Goal: Task Accomplishment & Management: Complete application form

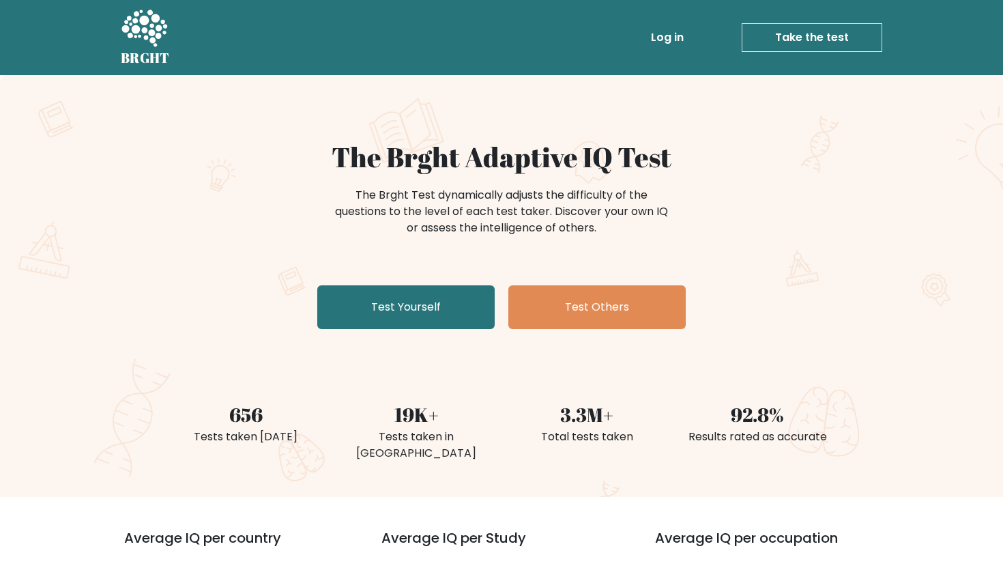
click at [676, 35] on link "Log in" at bounding box center [667, 37] width 44 height 27
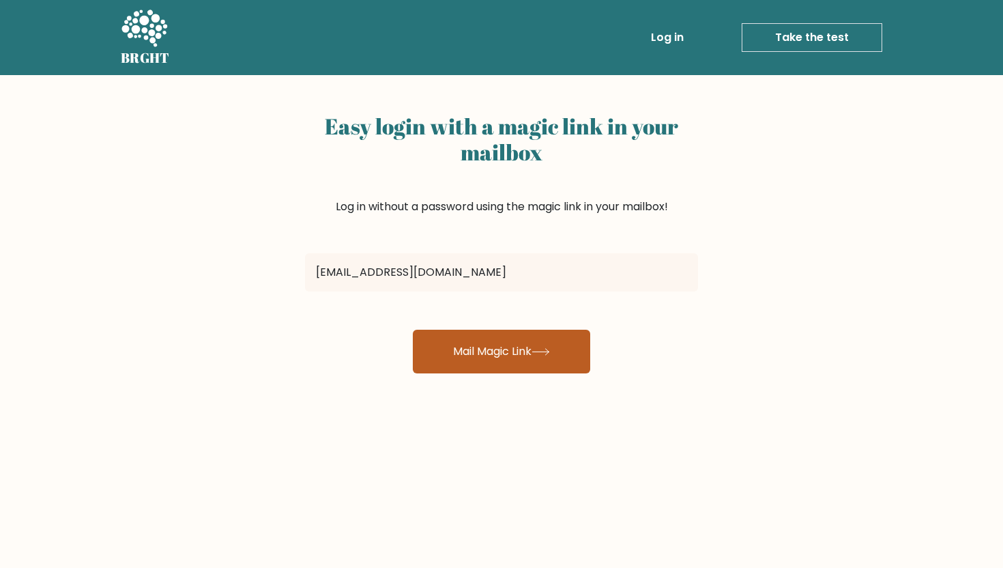
type input "[EMAIL_ADDRESS][DOMAIN_NAME]"
click at [503, 339] on button "Mail Magic Link" at bounding box center [501, 352] width 177 height 44
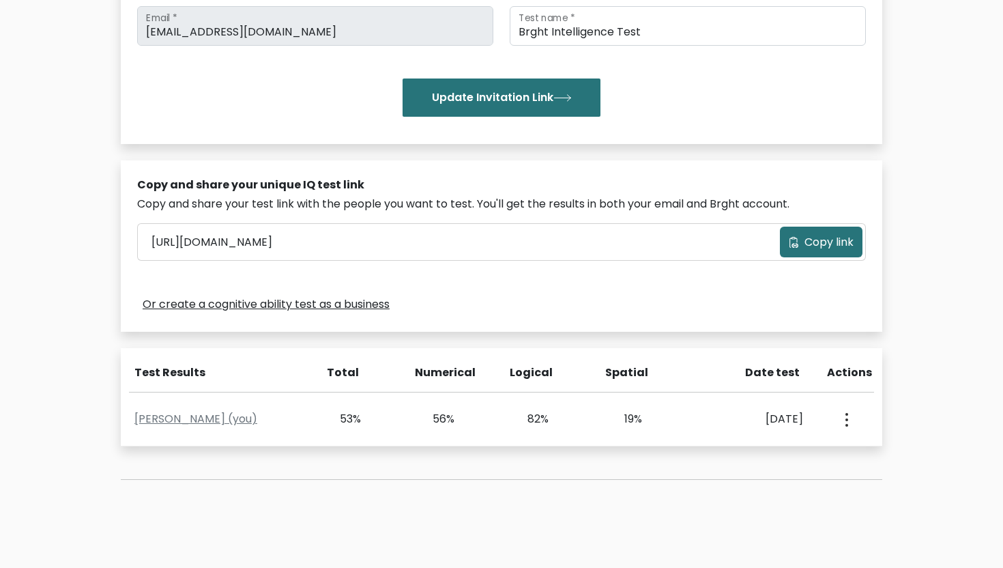
scroll to position [273, 0]
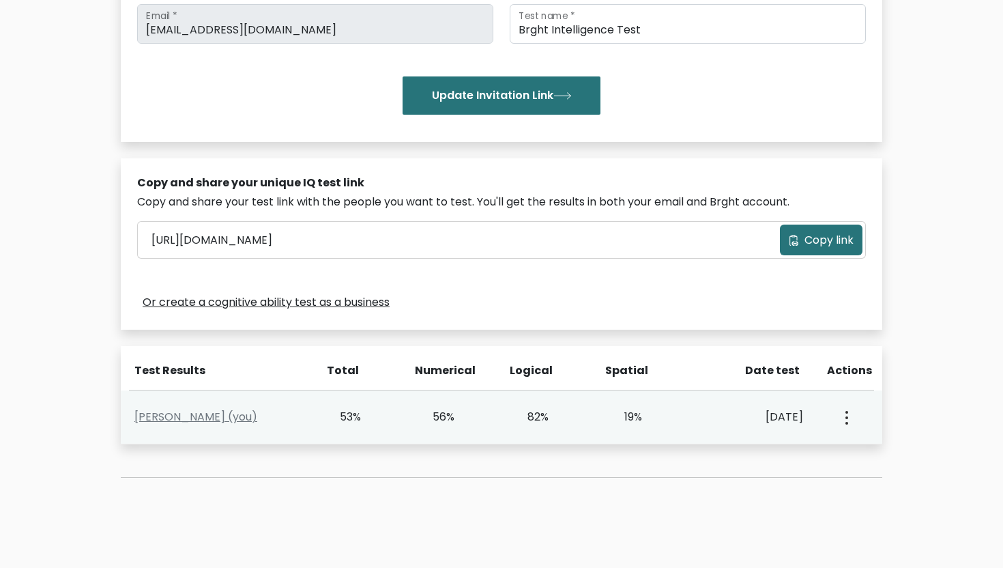
click at [844, 420] on button "button" at bounding box center [845, 417] width 11 height 42
click at [725, 409] on div "Aug. 3, 2024" at bounding box center [750, 417] width 106 height 16
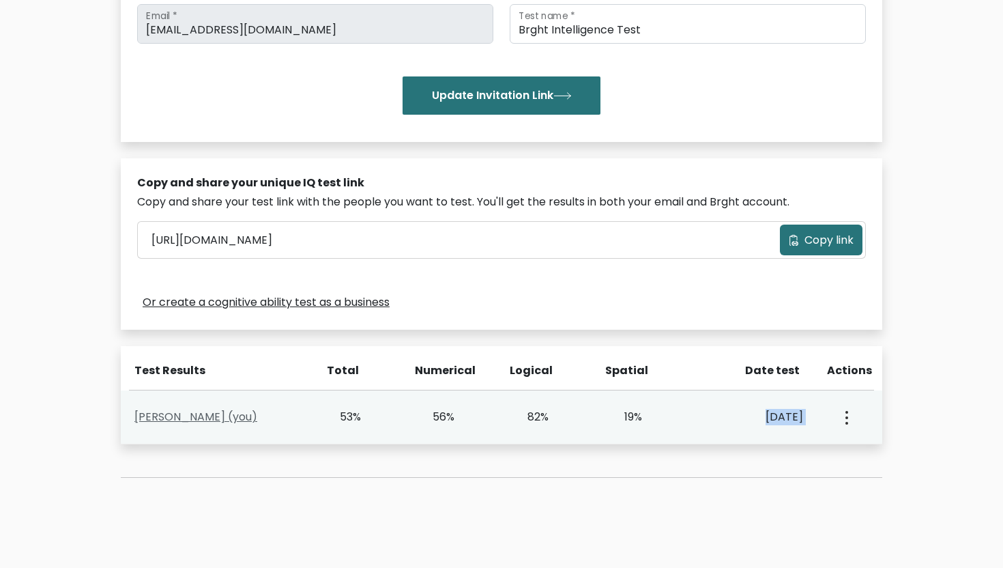
click at [243, 416] on link "Siddhartha Manandhar (you)" at bounding box center [195, 417] width 123 height 16
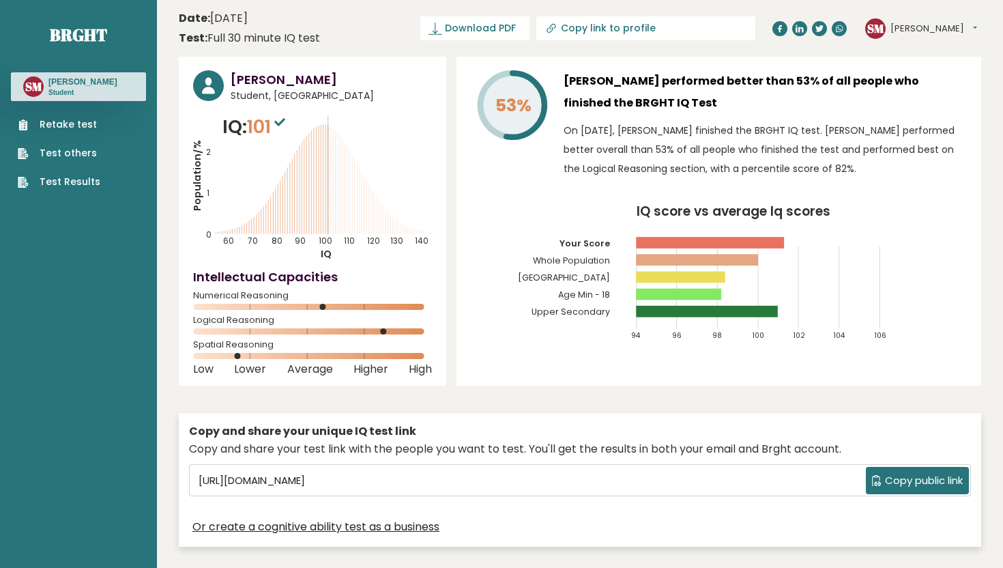
click at [660, 311] on rect at bounding box center [707, 312] width 142 height 12
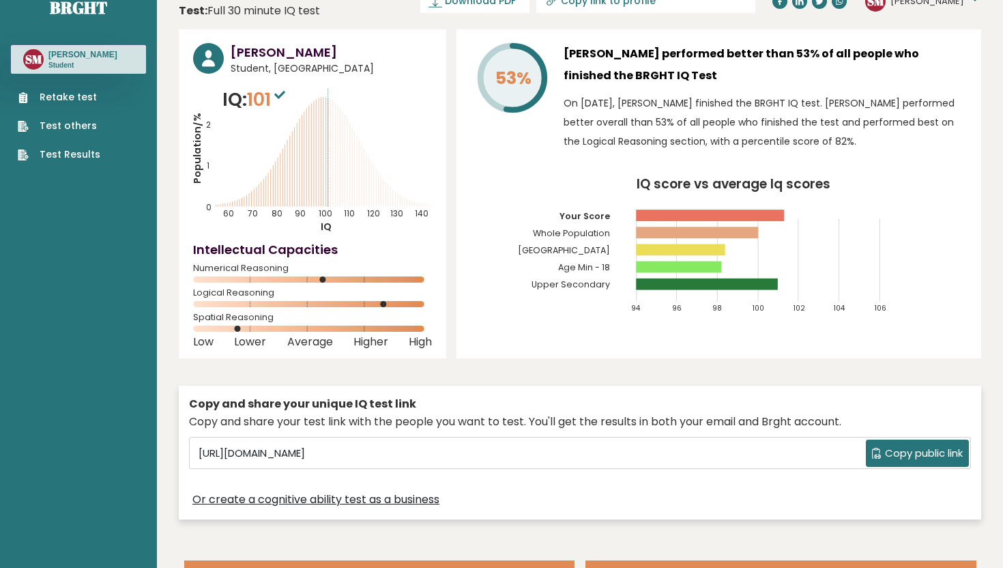
scroll to position [581, 0]
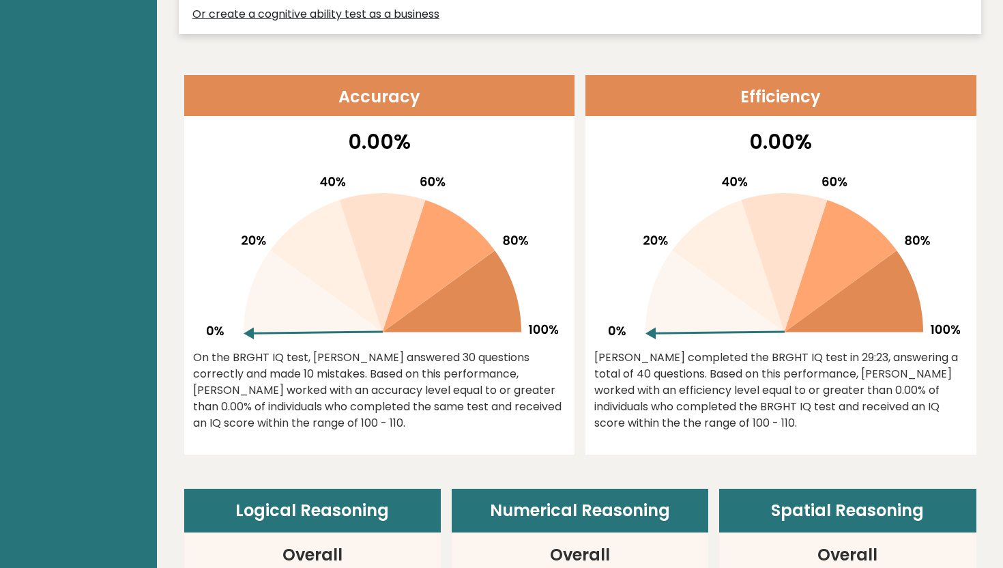
scroll to position [527, 0]
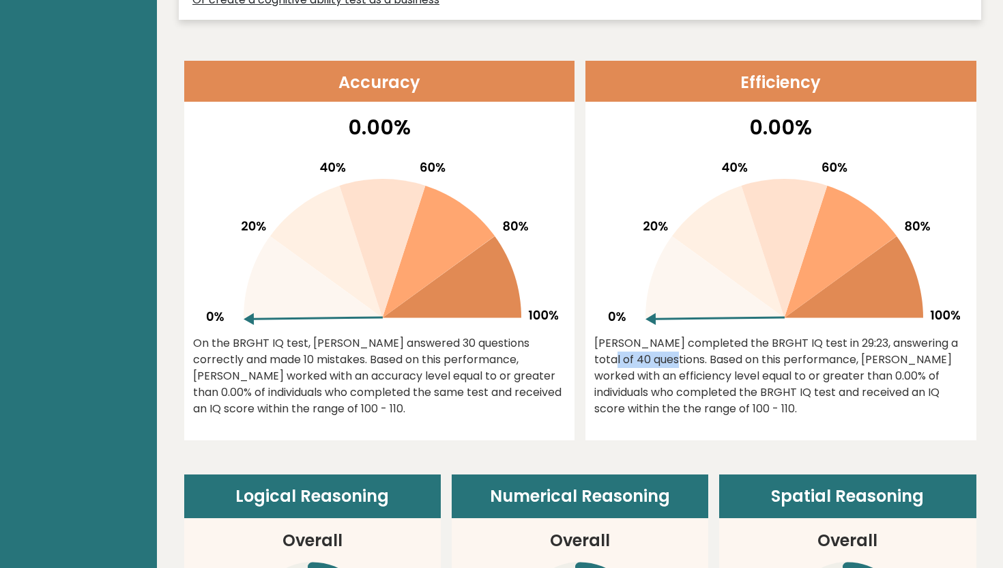
drag, startPoint x: 869, startPoint y: 341, endPoint x: 935, endPoint y: 343, distance: 66.2
click at [935, 343] on div "[PERSON_NAME] completed the BRGHT IQ test in 29:23, answering a total of 40 que…" at bounding box center [780, 376] width 373 height 82
drag, startPoint x: 679, startPoint y: 355, endPoint x: 823, endPoint y: 356, distance: 144.0
click at [824, 356] on div "Siddhartha completed the BRGHT IQ test in 29:23, answering a total of 40 questi…" at bounding box center [780, 376] width 373 height 82
drag, startPoint x: 862, startPoint y: 355, endPoint x: 921, endPoint y: 370, distance: 61.2
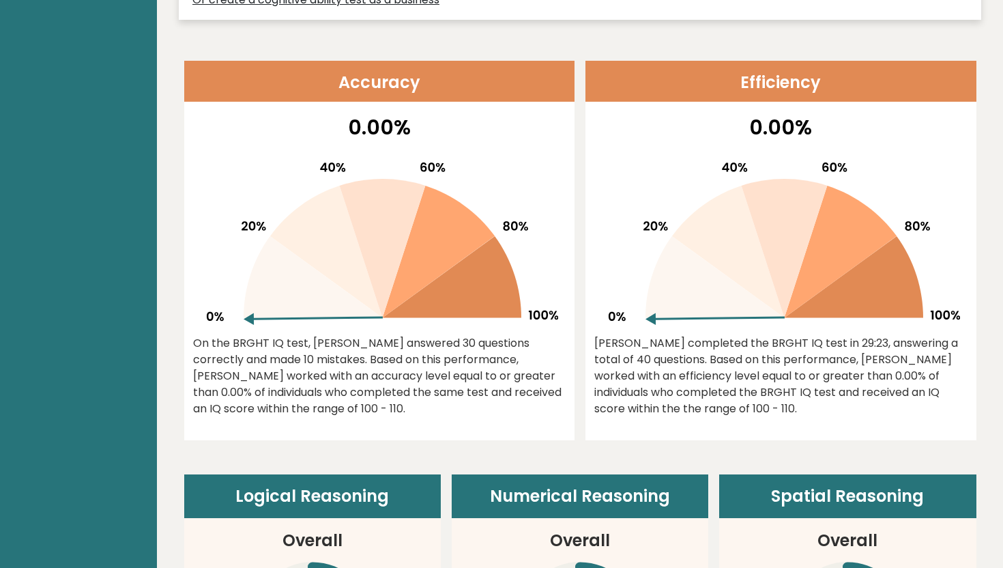
click at [921, 370] on div "Siddhartha completed the BRGHT IQ test in 29:23, answering a total of 40 questi…" at bounding box center [780, 376] width 373 height 82
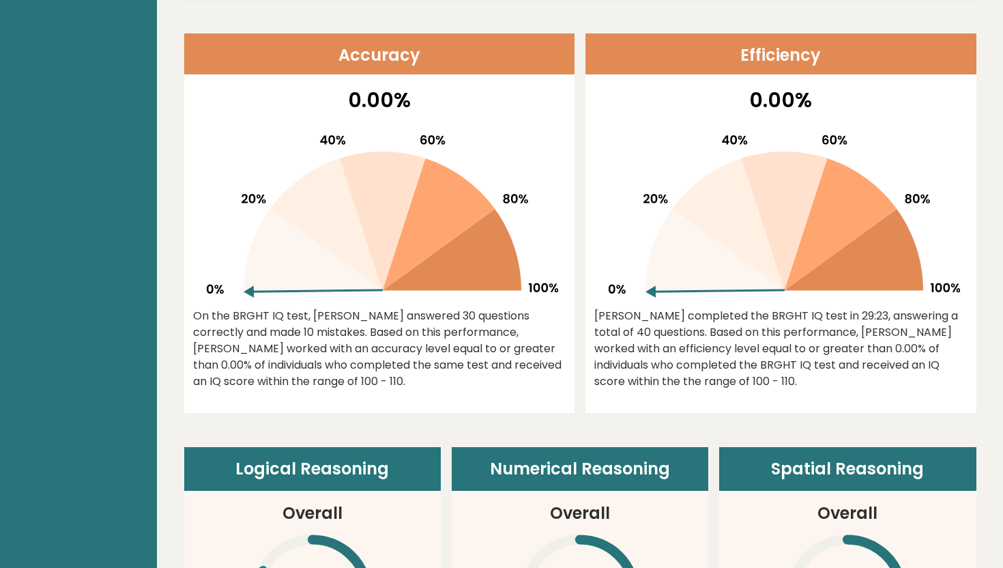
scroll to position [1108, 0]
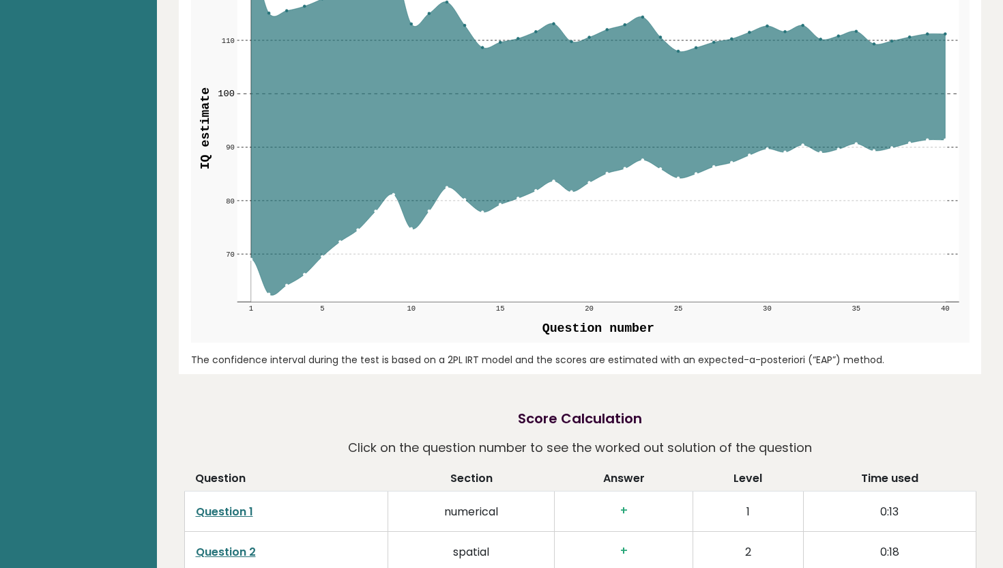
click at [1002, 401] on html "Brght SM Siddhartha Manandhar Student Retake test Test others Test Results Date…" at bounding box center [501, 302] width 1003 height 3983
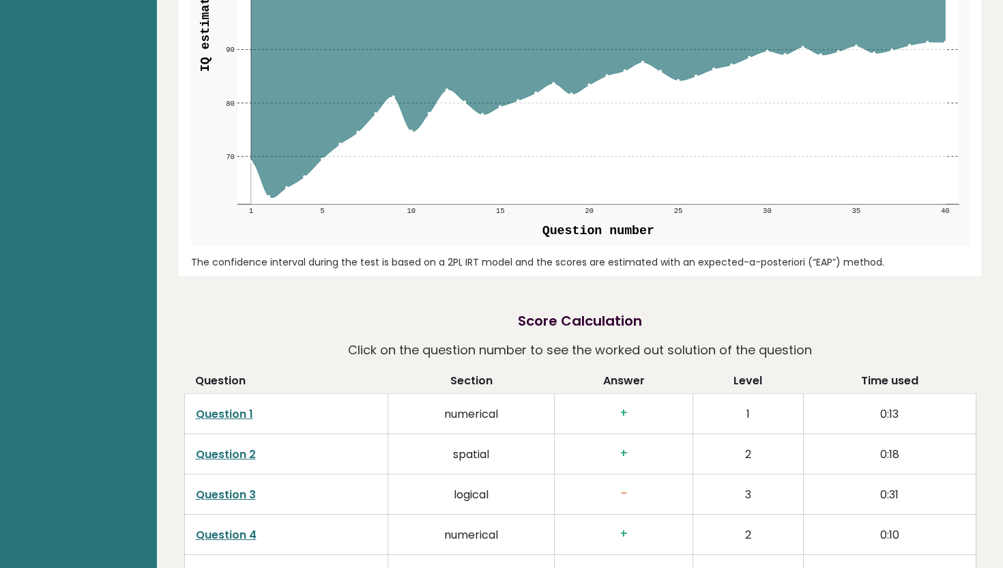
scroll to position [0, 0]
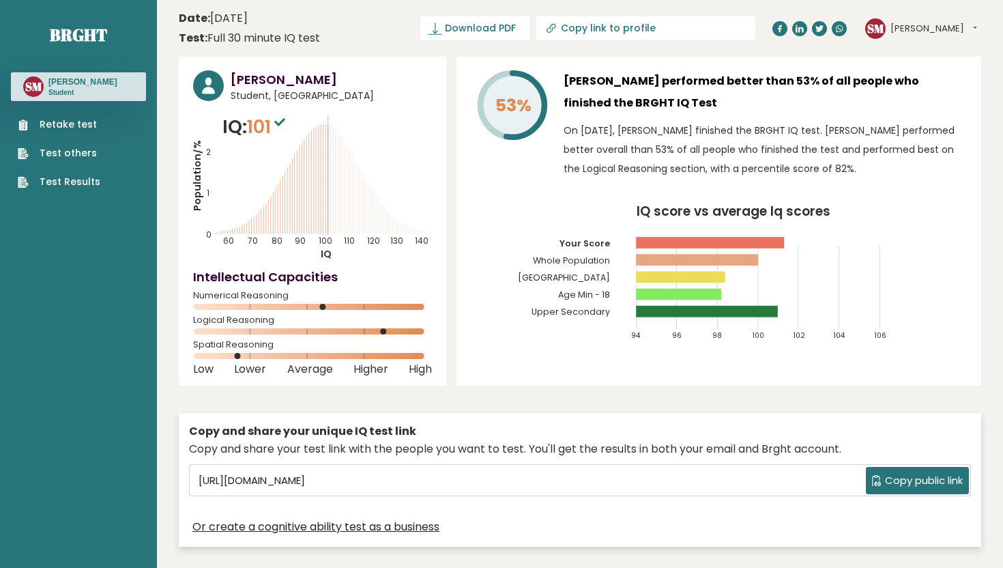
drag, startPoint x: 1002, startPoint y: 401, endPoint x: 998, endPoint y: 42, distance: 358.9
click at [67, 132] on link "Retake test" at bounding box center [59, 124] width 83 height 14
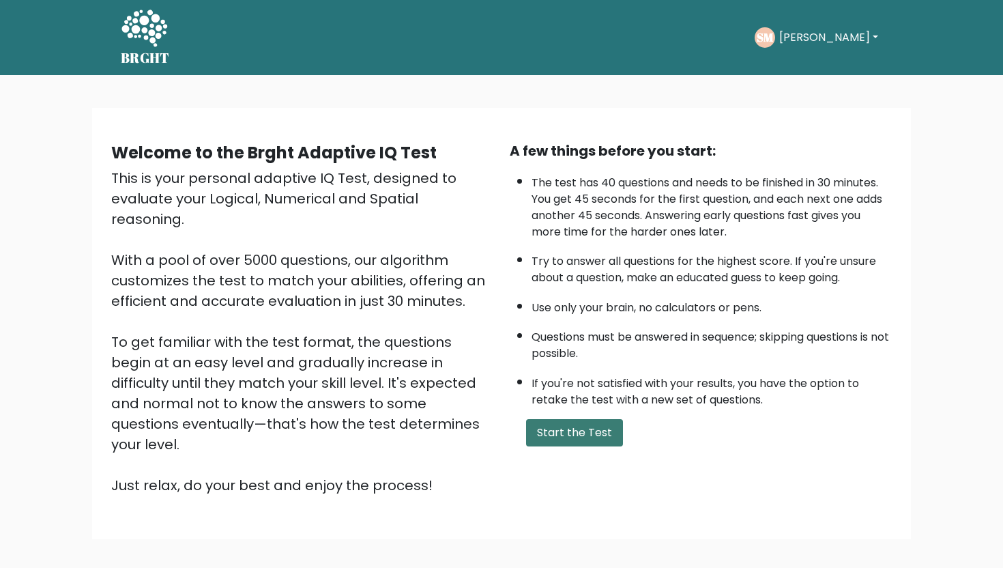
click at [572, 433] on button "Start the Test" at bounding box center [574, 432] width 97 height 27
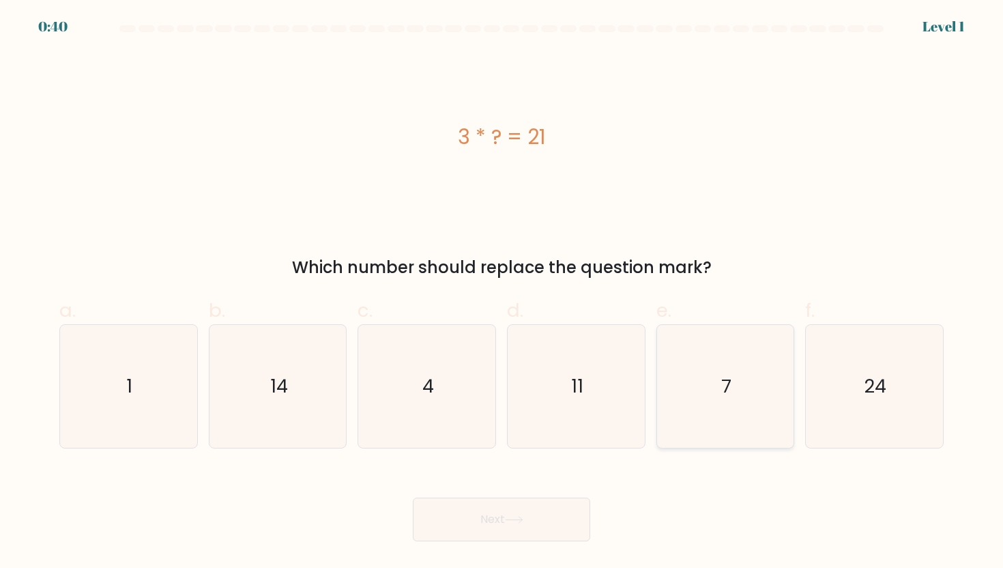
click at [699, 417] on icon "7" at bounding box center [725, 386] width 123 height 123
click at [502, 293] on input "e. 7" at bounding box center [502, 288] width 1 height 9
radio input "true"
click at [556, 517] on button "Next" at bounding box center [501, 519] width 177 height 44
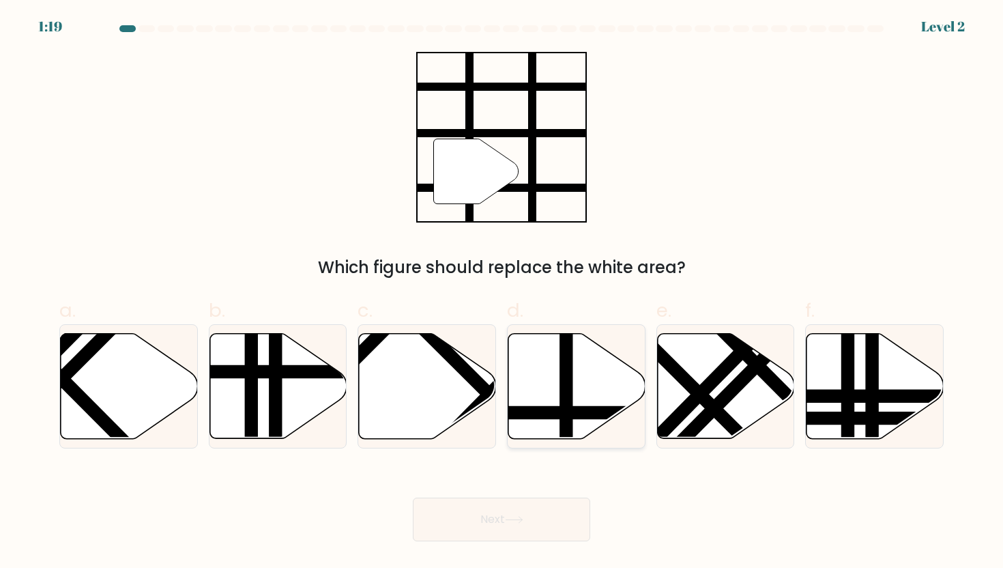
click at [566, 411] on line at bounding box center [566, 330] width 0 height 276
click at [502, 293] on input "d." at bounding box center [502, 288] width 1 height 9
radio input "true"
click at [553, 529] on button "Next" at bounding box center [501, 519] width 177 height 44
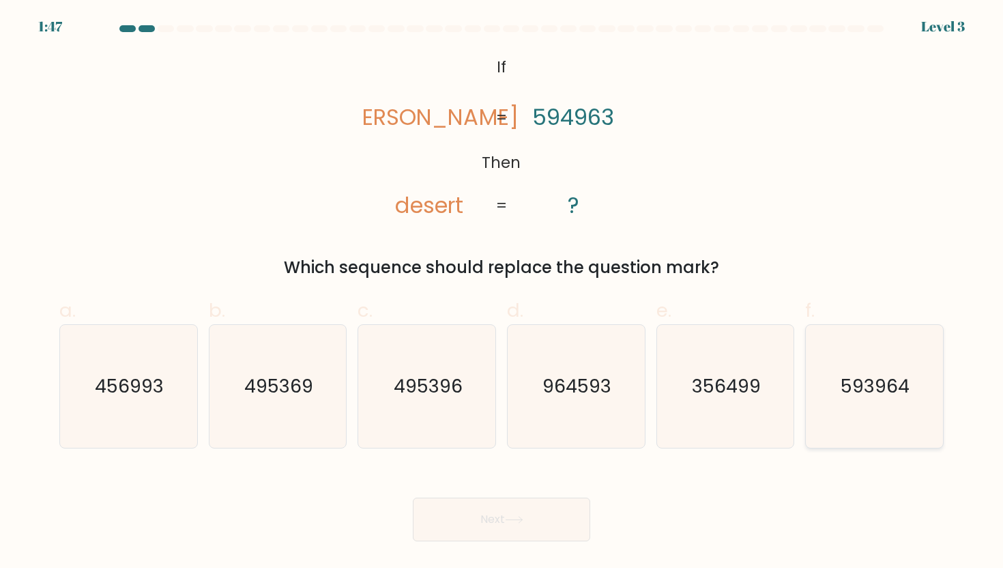
click at [839, 394] on icon "593964" at bounding box center [874, 386] width 123 height 123
click at [502, 293] on input "f. 593964" at bounding box center [502, 288] width 1 height 9
radio input "true"
click at [551, 521] on button "Next" at bounding box center [501, 519] width 177 height 44
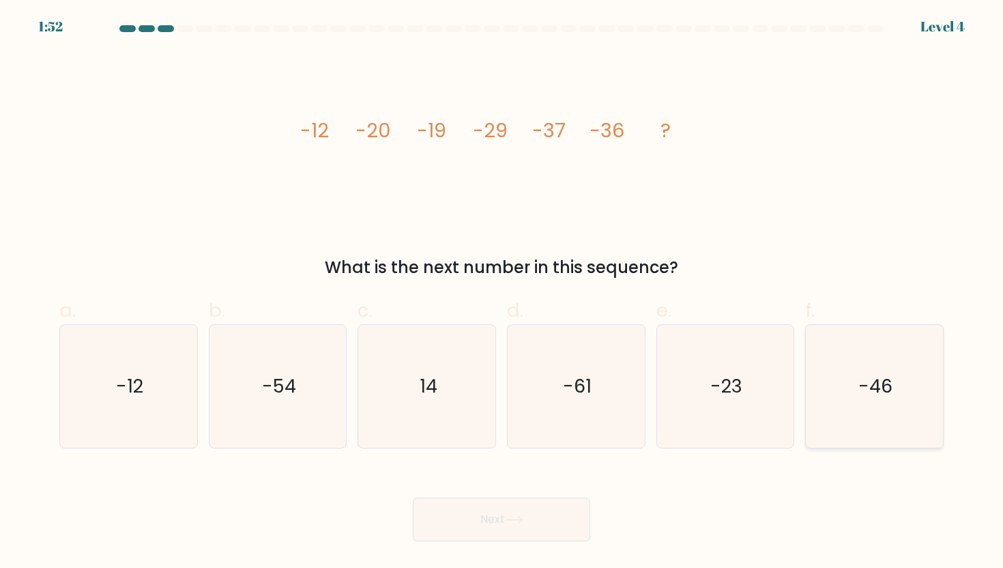
click at [873, 375] on text "-46" at bounding box center [875, 385] width 34 height 25
click at [502, 293] on input "f. -46" at bounding box center [502, 288] width 1 height 9
radio input "true"
click at [527, 510] on button "Next" at bounding box center [501, 519] width 177 height 44
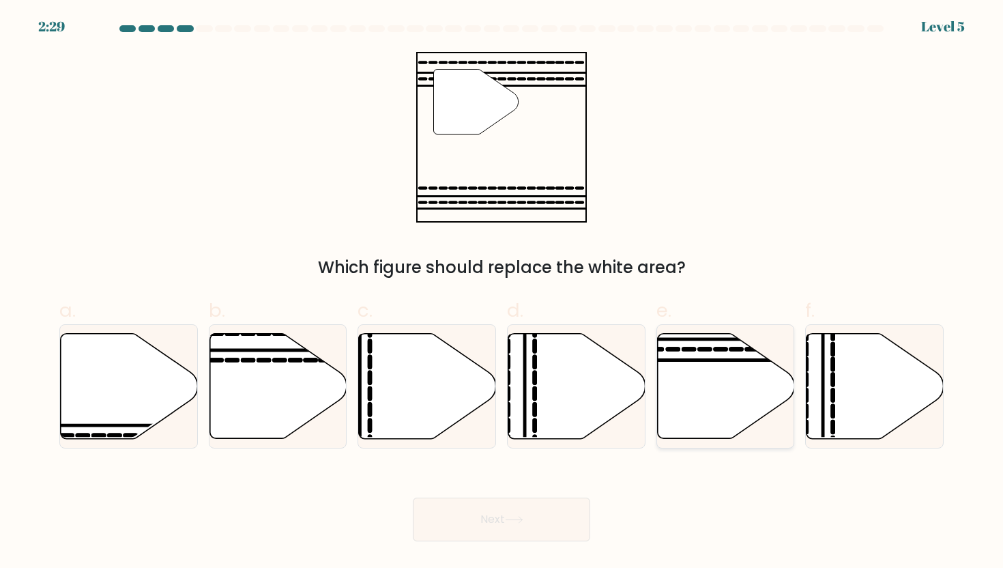
click at [695, 379] on icon at bounding box center [725, 385] width 137 height 105
click at [502, 293] on input "e." at bounding box center [502, 288] width 1 height 9
radio input "true"
click at [508, 515] on button "Next" at bounding box center [501, 519] width 177 height 44
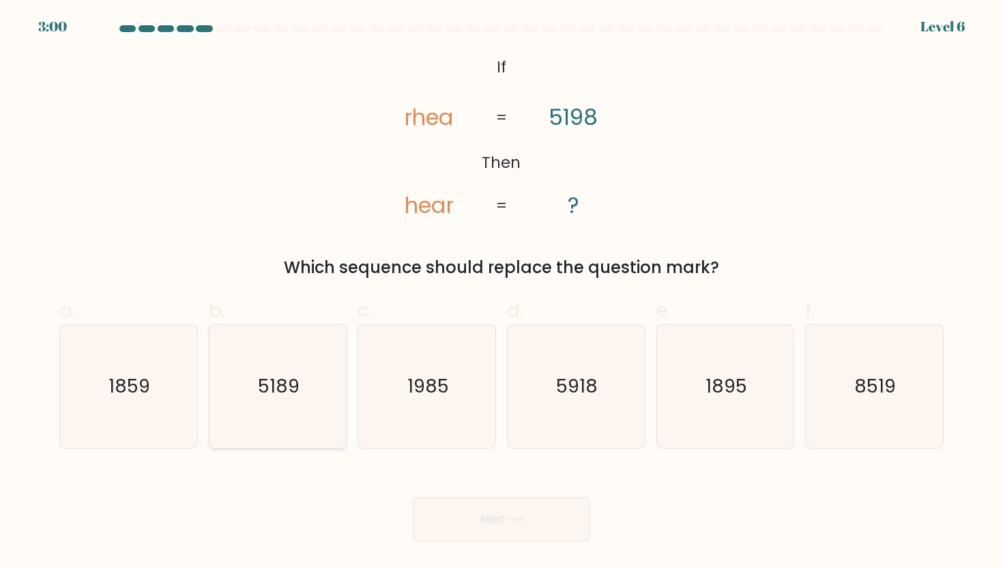
click at [280, 405] on icon "5189" at bounding box center [277, 386] width 123 height 123
click at [502, 293] on input "b. 5189" at bounding box center [502, 288] width 1 height 9
radio input "true"
click at [495, 524] on button "Next" at bounding box center [501, 519] width 177 height 44
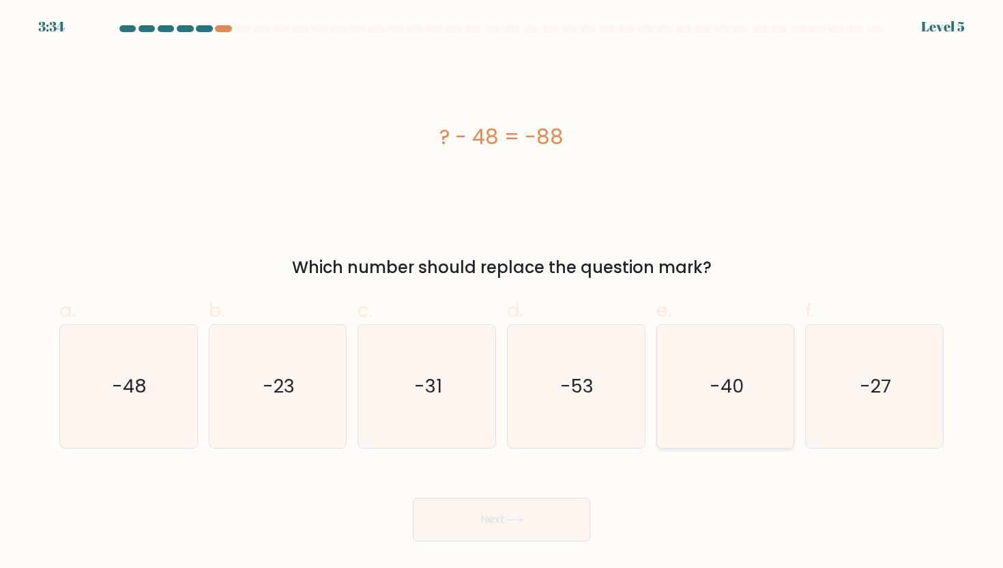
click at [760, 402] on icon "-40" at bounding box center [725, 386] width 123 height 123
click at [502, 293] on input "e. -40" at bounding box center [502, 288] width 1 height 9
radio input "true"
click at [509, 515] on button "Next" at bounding box center [501, 519] width 177 height 44
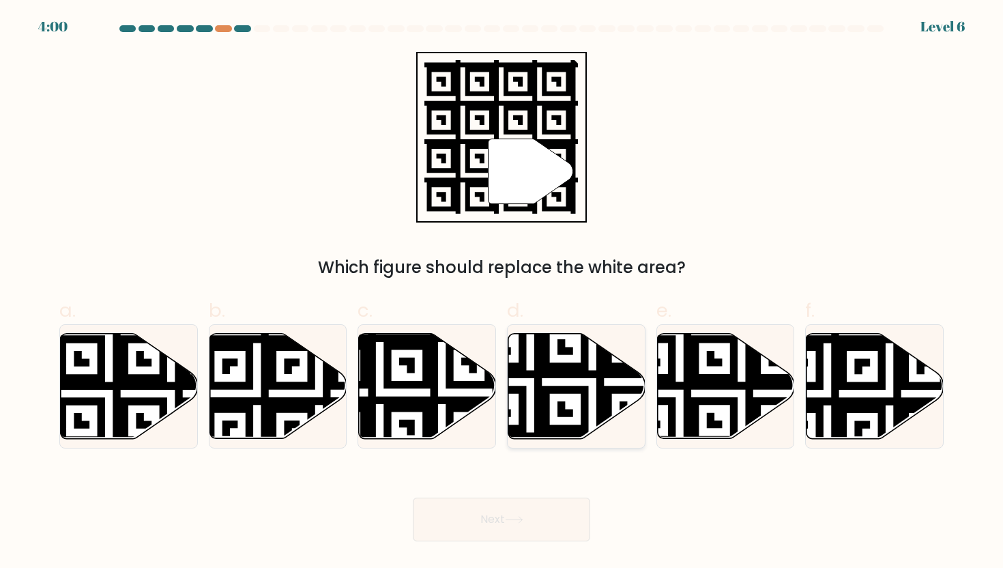
click at [609, 396] on icon at bounding box center [530, 443] width 248 height 248
click at [502, 293] on input "d." at bounding box center [502, 288] width 1 height 9
radio input "true"
click at [517, 524] on button "Next" at bounding box center [501, 519] width 177 height 44
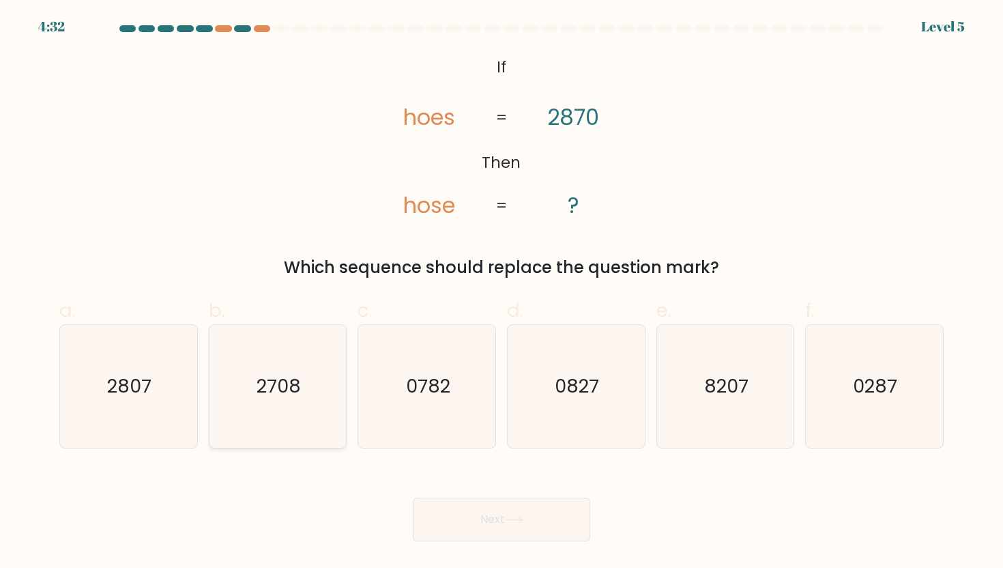
click at [292, 375] on text "2708" at bounding box center [279, 385] width 44 height 25
click at [502, 293] on input "b. 2708" at bounding box center [502, 288] width 1 height 9
radio input "true"
click at [171, 396] on icon "2807" at bounding box center [128, 386] width 123 height 123
click at [502, 293] on input "a. 2807" at bounding box center [502, 288] width 1 height 9
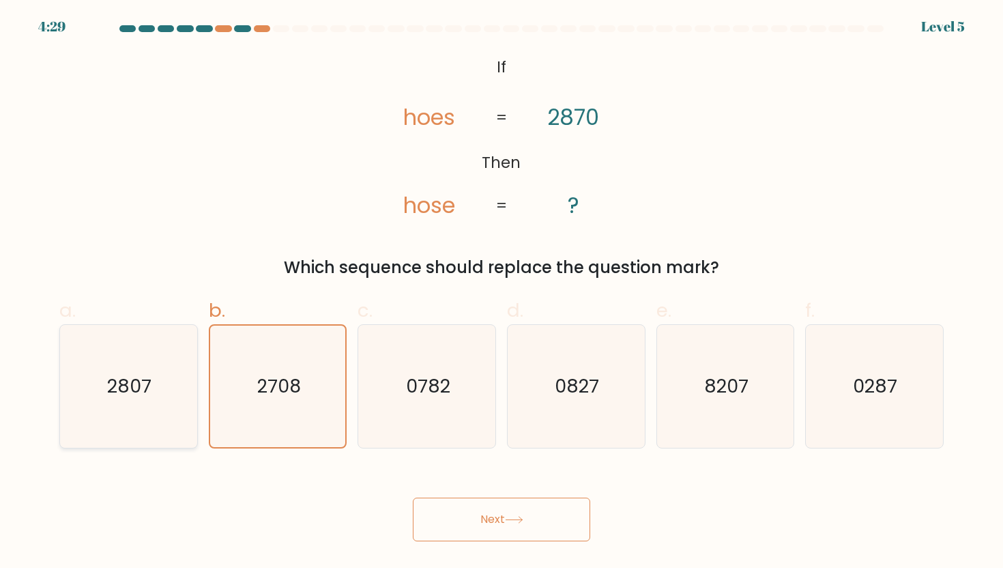
radio input "true"
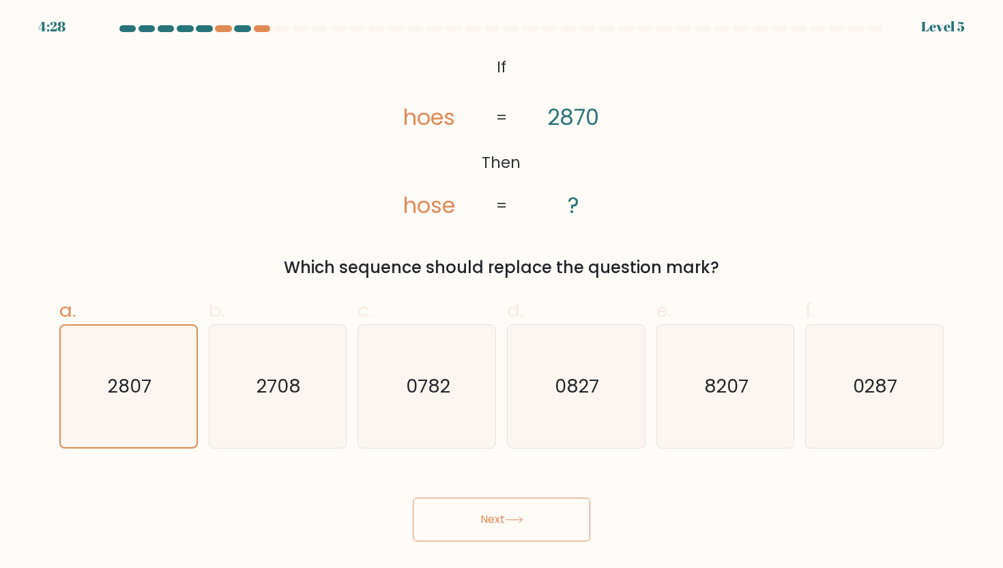
click at [517, 521] on icon at bounding box center [514, 520] width 18 height 8
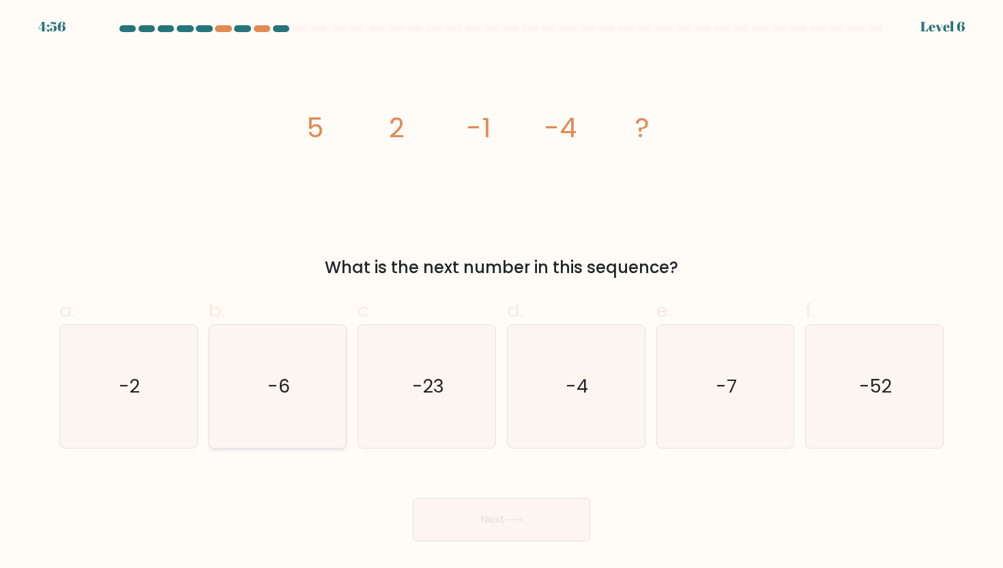
click at [282, 419] on icon "-6" at bounding box center [277, 386] width 123 height 123
click at [502, 293] on input "b. -6" at bounding box center [502, 288] width 1 height 9
radio input "true"
click at [469, 487] on div "Next" at bounding box center [501, 503] width 901 height 76
click at [469, 503] on button "Next" at bounding box center [501, 519] width 177 height 44
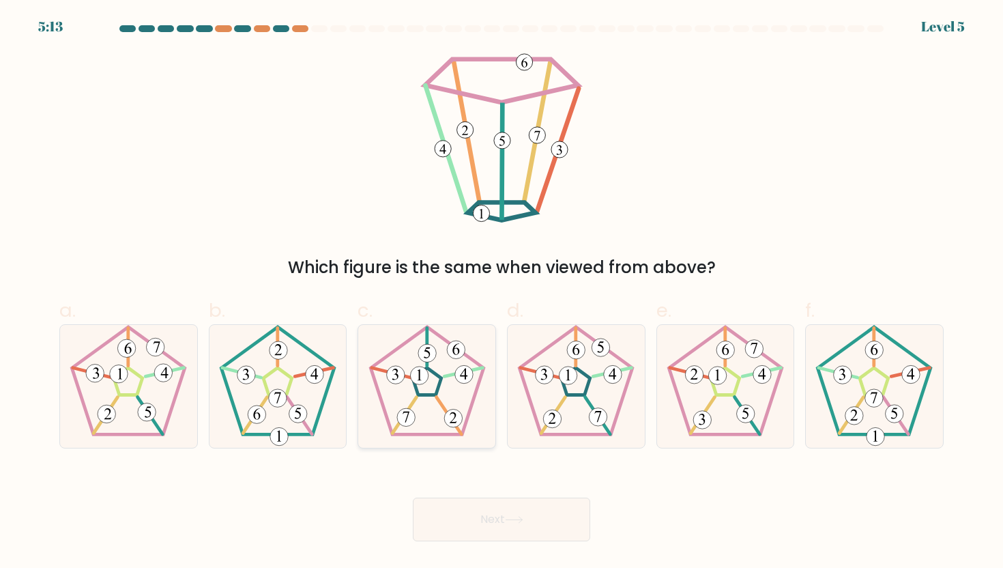
click at [453, 396] on icon at bounding box center [427, 386] width 123 height 123
click at [502, 293] on input "c." at bounding box center [502, 288] width 1 height 9
radio input "true"
click at [511, 512] on button "Next" at bounding box center [501, 519] width 177 height 44
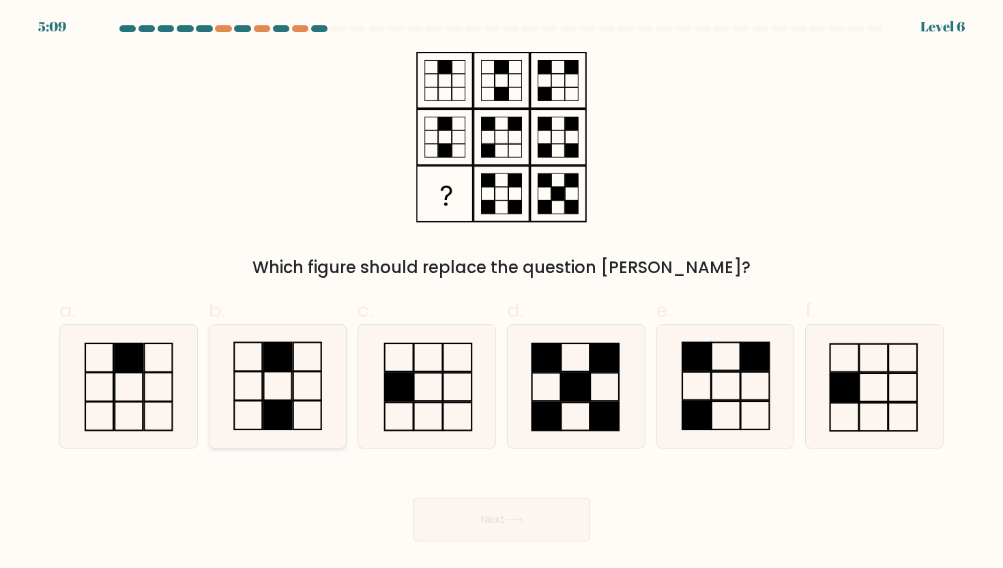
click at [296, 386] on icon at bounding box center [277, 386] width 123 height 123
click at [502, 293] on input "b." at bounding box center [502, 288] width 1 height 9
radio input "true"
click at [736, 396] on icon at bounding box center [725, 386] width 123 height 123
click at [502, 293] on input "e." at bounding box center [502, 288] width 1 height 9
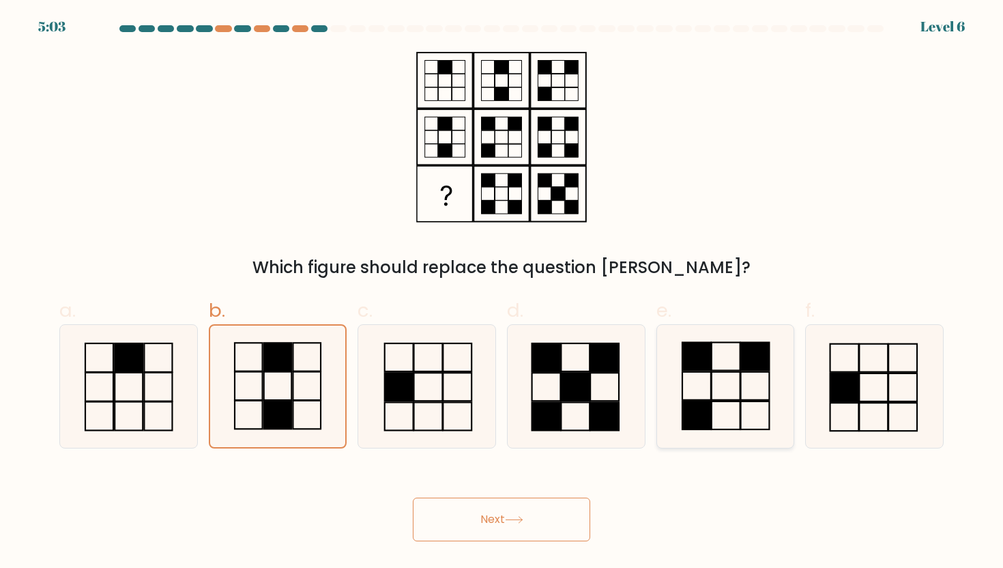
radio input "true"
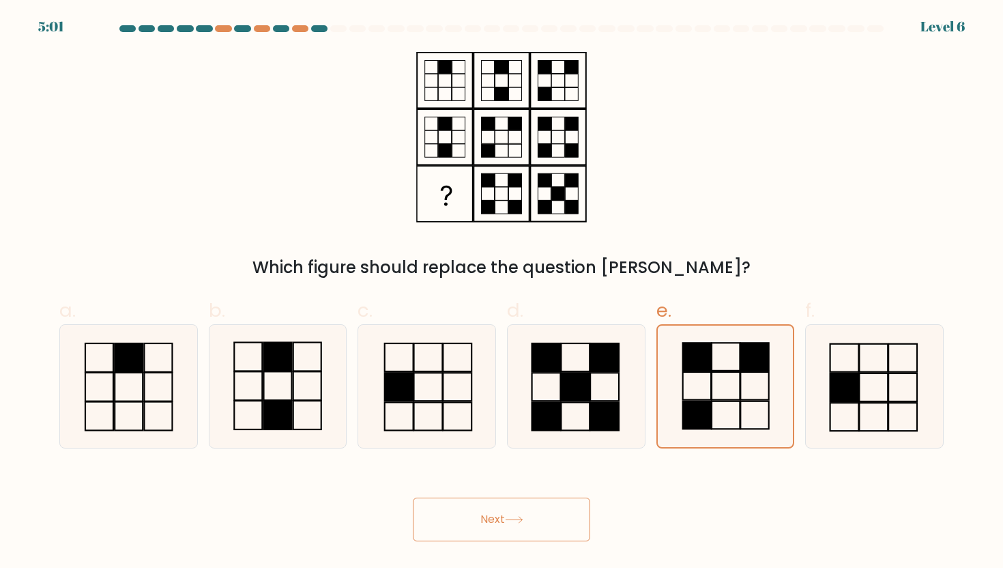
click at [487, 525] on button "Next" at bounding box center [501, 519] width 177 height 44
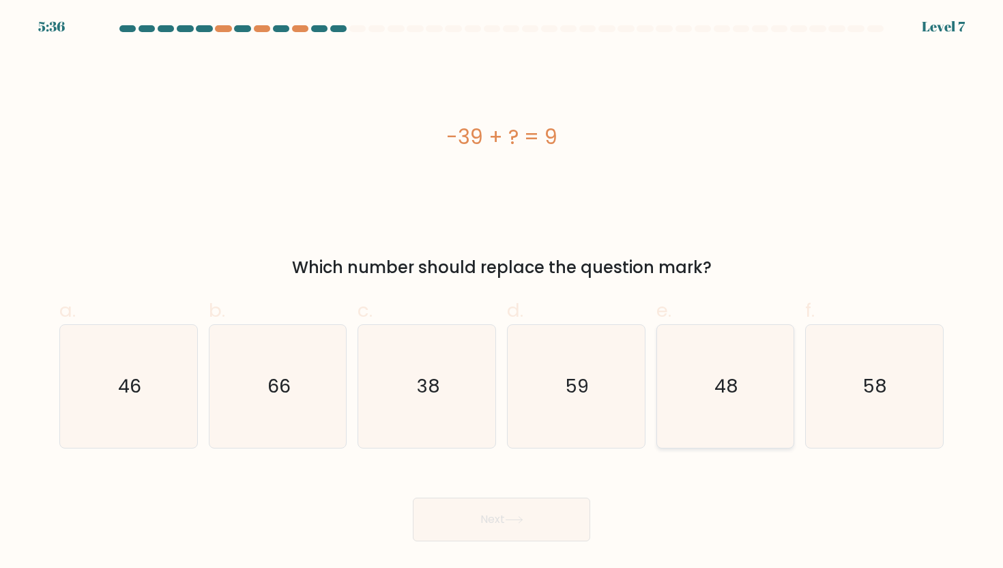
click at [722, 390] on text "48" at bounding box center [726, 385] width 24 height 25
click at [502, 293] on input "e. 48" at bounding box center [502, 288] width 1 height 9
radio input "true"
click at [555, 520] on button "Next" at bounding box center [501, 519] width 177 height 44
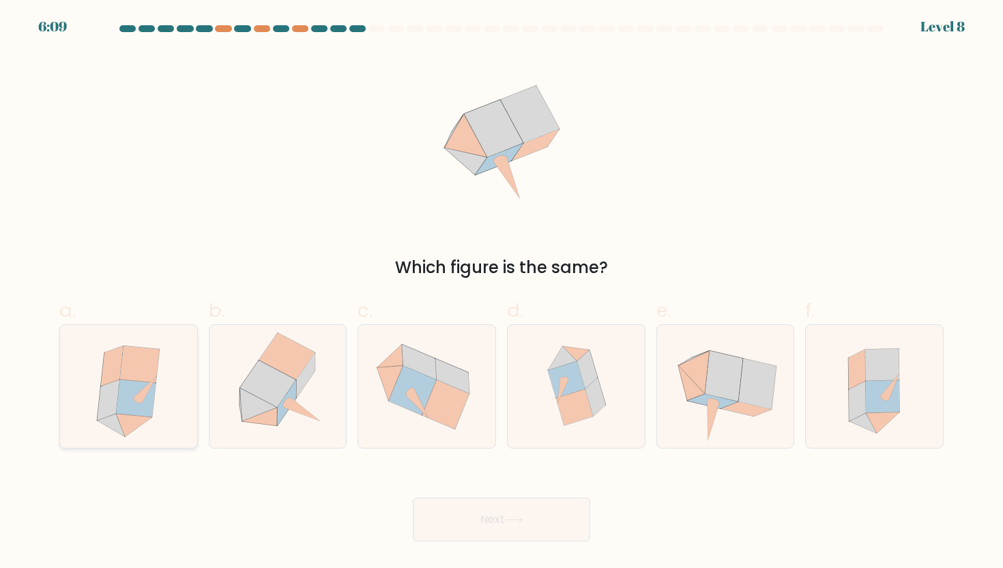
click at [139, 380] on icon at bounding box center [140, 365] width 40 height 38
click at [502, 293] on input "a." at bounding box center [502, 288] width 1 height 9
radio input "true"
drag, startPoint x: 444, startPoint y: 523, endPoint x: 330, endPoint y: 496, distance: 117.0
click at [330, 496] on div "Next" at bounding box center [501, 503] width 901 height 76
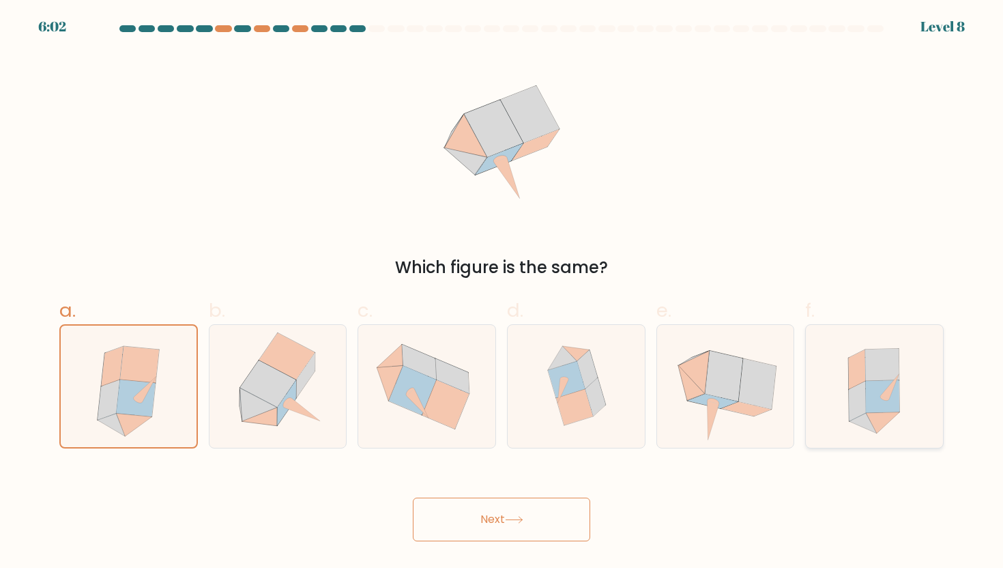
click at [891, 411] on icon at bounding box center [882, 396] width 33 height 33
click at [502, 293] on input "f." at bounding box center [502, 288] width 1 height 9
radio input "true"
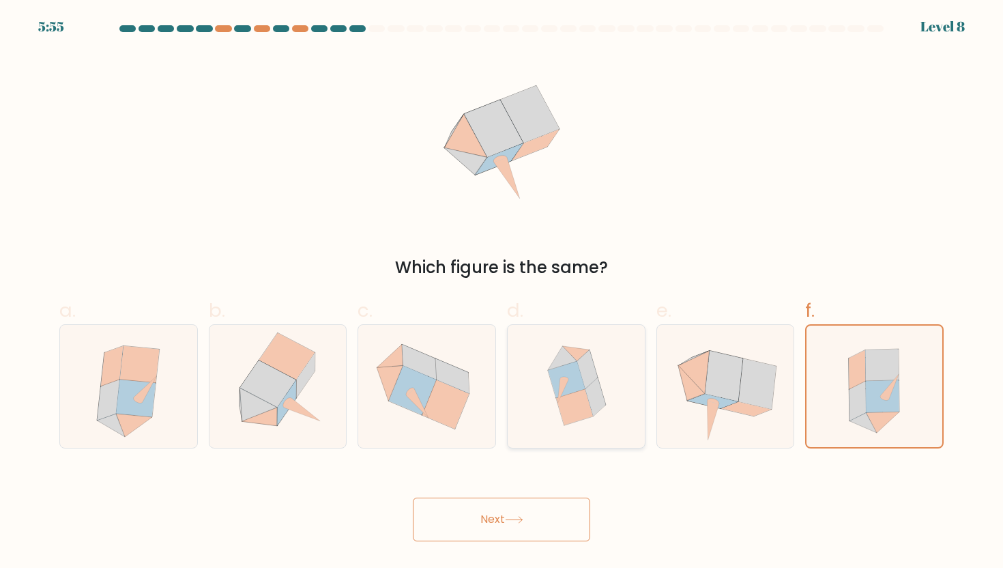
click at [584, 411] on icon at bounding box center [574, 406] width 37 height 36
click at [502, 293] on input "d." at bounding box center [502, 288] width 1 height 9
radio input "true"
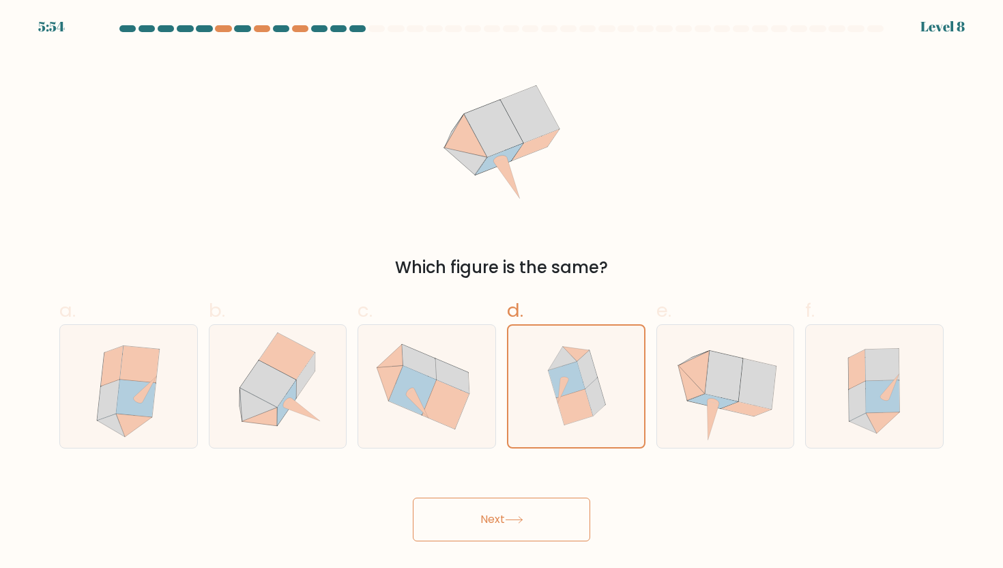
click at [555, 517] on button "Next" at bounding box center [501, 519] width 177 height 44
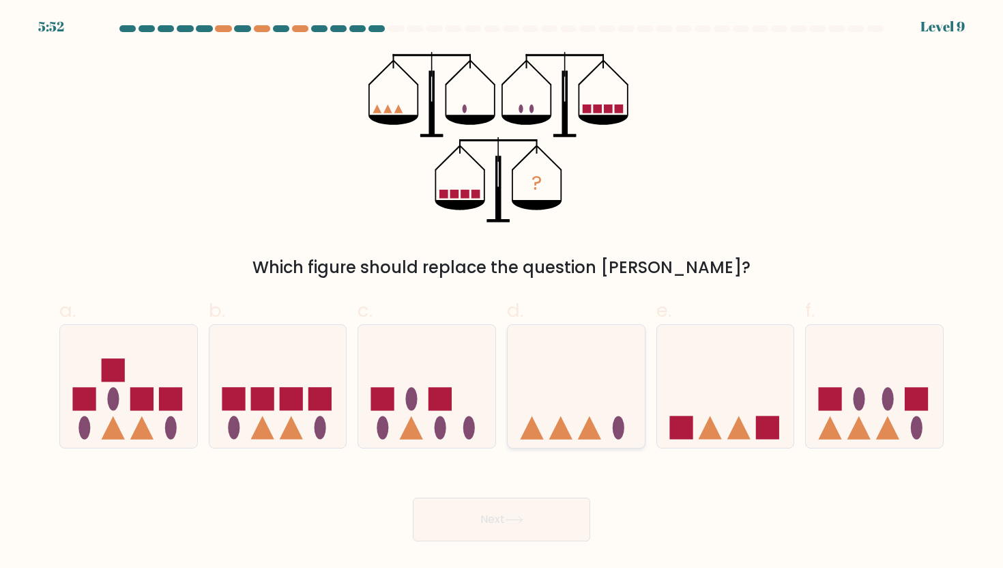
click at [586, 375] on icon at bounding box center [576, 386] width 137 height 113
click at [502, 293] on input "d." at bounding box center [502, 288] width 1 height 9
radio input "true"
click at [512, 522] on icon at bounding box center [514, 520] width 18 height 8
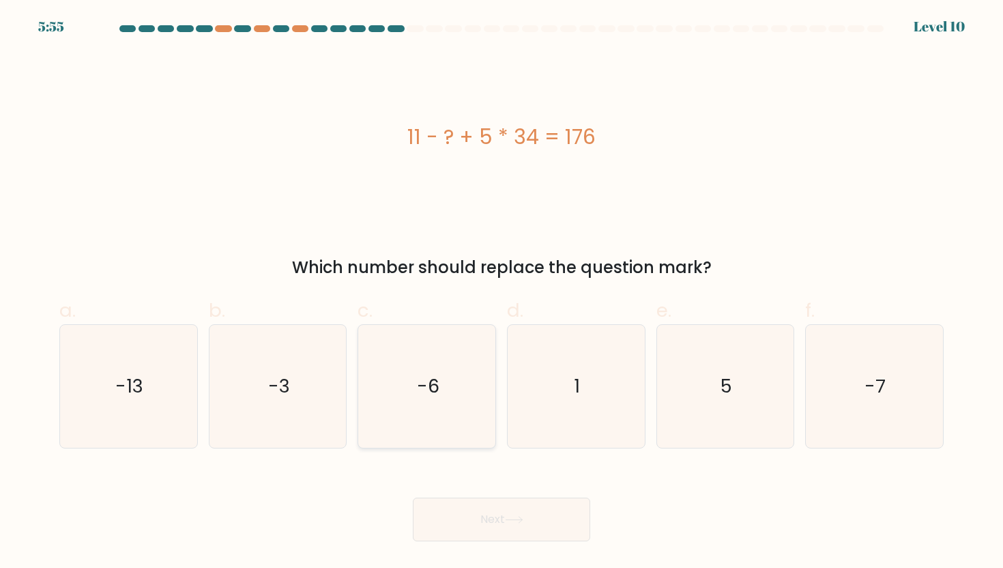
click at [413, 413] on icon "-6" at bounding box center [427, 386] width 123 height 123
click at [502, 293] on input "c. -6" at bounding box center [502, 288] width 1 height 9
radio input "true"
click at [491, 525] on button "Next" at bounding box center [501, 519] width 177 height 44
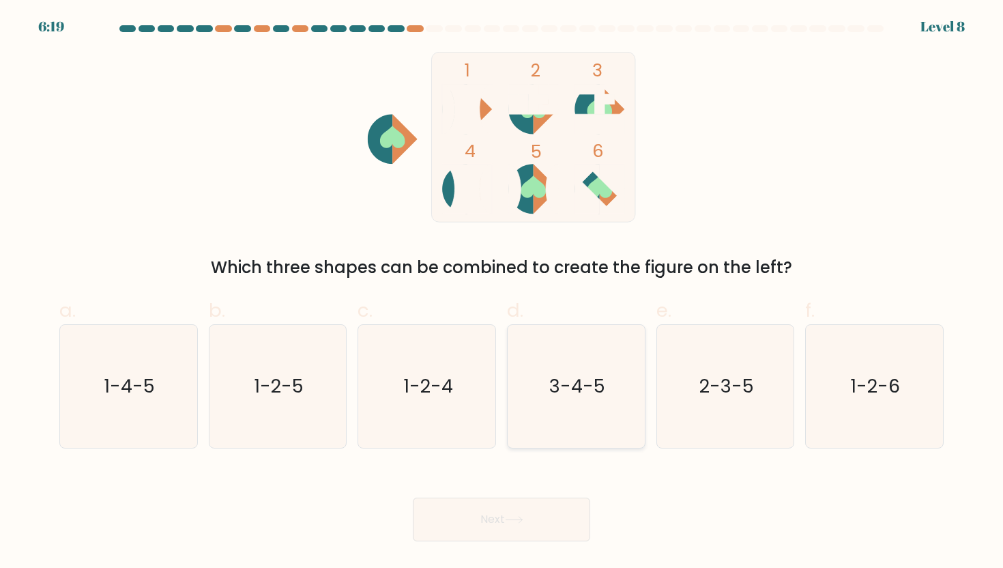
click at [596, 376] on text "3-4-5" at bounding box center [577, 385] width 56 height 25
click at [502, 293] on input "d. 3-4-5" at bounding box center [502, 288] width 1 height 9
radio input "true"
click at [515, 510] on button "Next" at bounding box center [501, 519] width 177 height 44
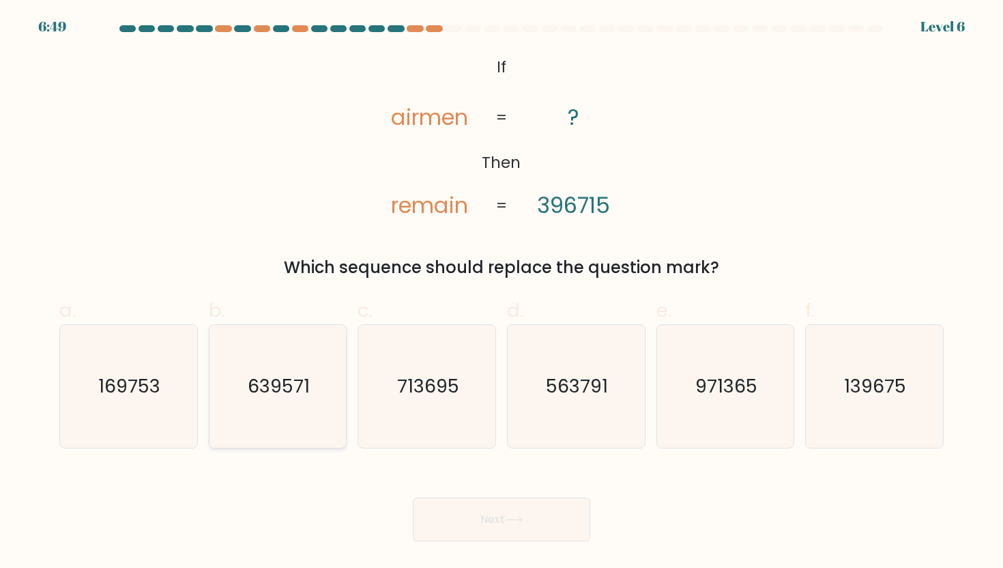
click at [285, 392] on text "639571" at bounding box center [279, 385] width 62 height 25
click at [502, 293] on input "b. 639571" at bounding box center [502, 288] width 1 height 9
radio input "true"
click at [504, 525] on button "Next" at bounding box center [501, 519] width 177 height 44
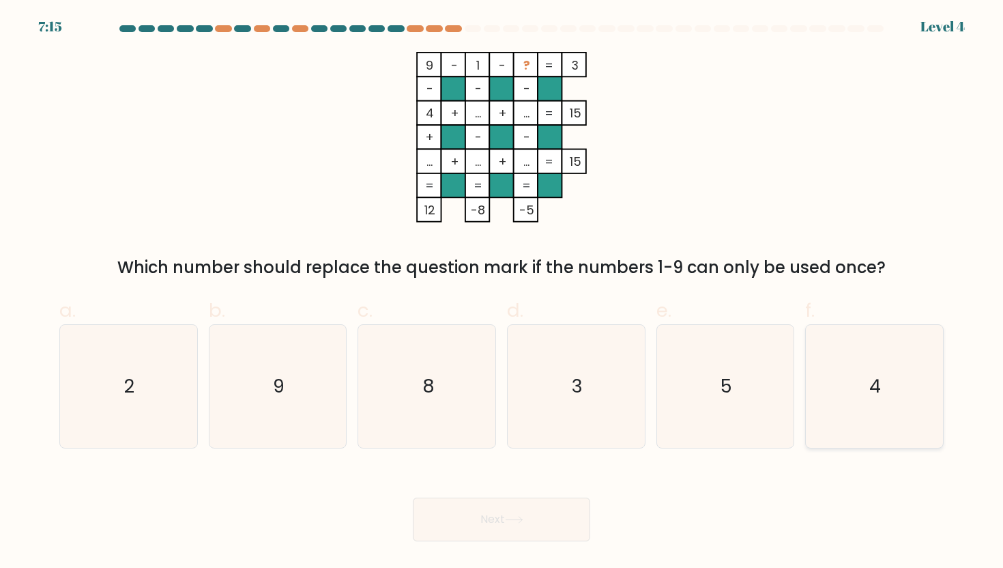
click at [865, 392] on icon "4" at bounding box center [874, 386] width 123 height 123
click at [502, 293] on input "f. 4" at bounding box center [502, 288] width 1 height 9
radio input "true"
click at [707, 367] on icon "5" at bounding box center [725, 386] width 123 height 123
click at [502, 293] on input "e. 5" at bounding box center [502, 288] width 1 height 9
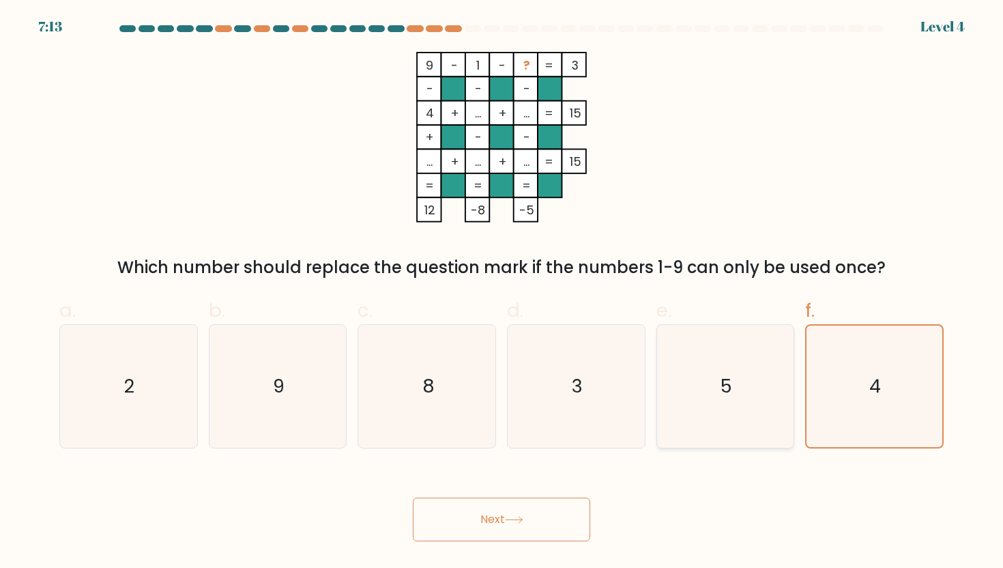
radio input "true"
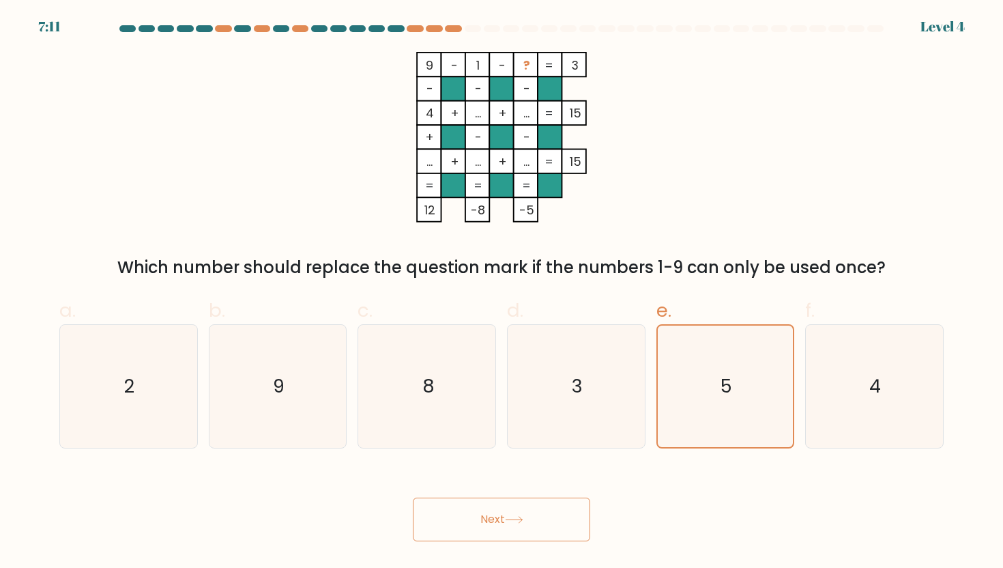
click at [518, 516] on icon at bounding box center [514, 520] width 18 height 8
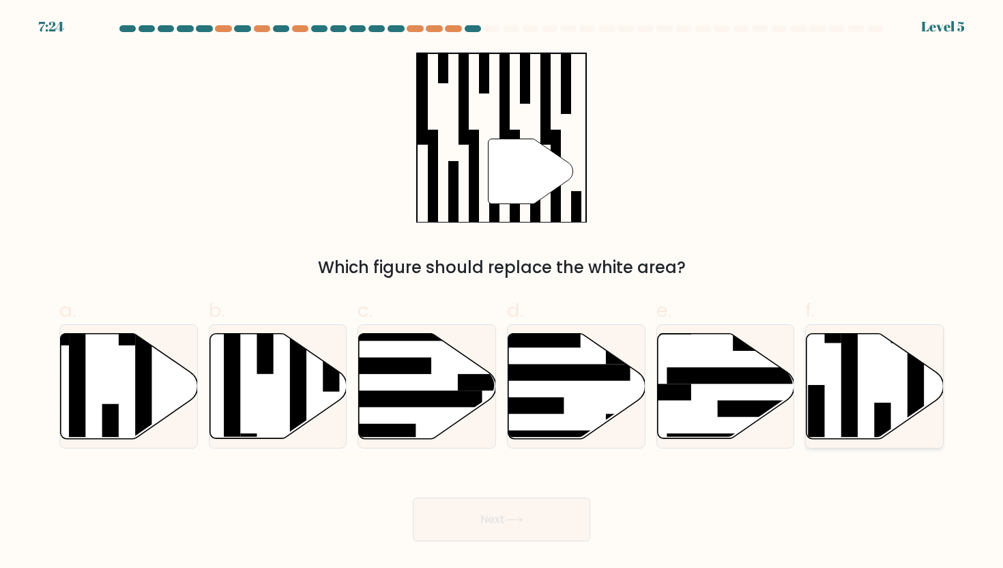
click at [859, 401] on icon at bounding box center [875, 385] width 137 height 105
click at [502, 293] on input "f." at bounding box center [502, 288] width 1 height 9
radio input "true"
click at [529, 546] on body "7:23 Level 5" at bounding box center [501, 284] width 1003 height 568
click at [528, 534] on button "Next" at bounding box center [501, 519] width 177 height 44
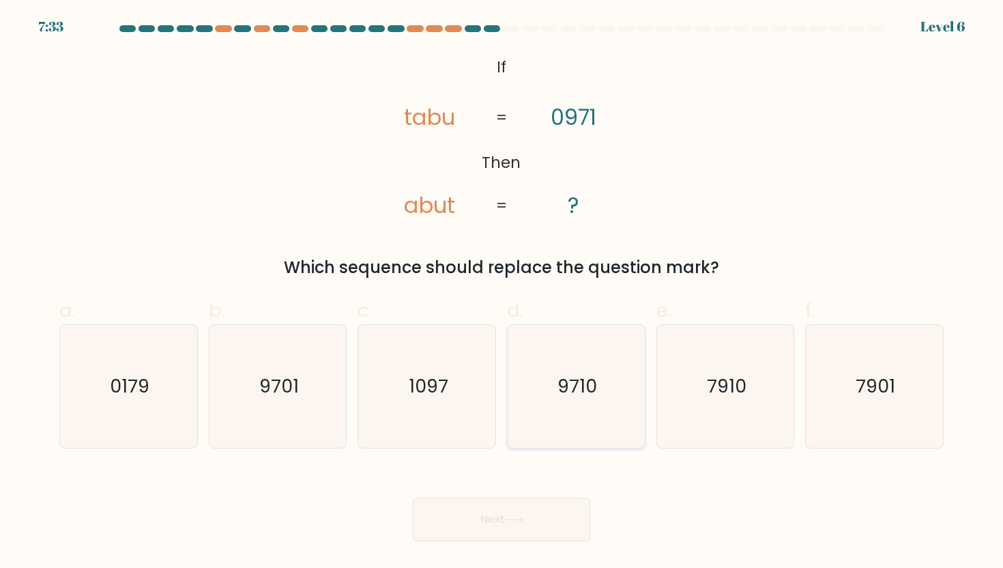
click at [575, 405] on icon "9710" at bounding box center [575, 386] width 123 height 123
click at [502, 293] on input "d. 9710" at bounding box center [502, 288] width 1 height 9
radio input "true"
click at [534, 525] on button "Next" at bounding box center [501, 519] width 177 height 44
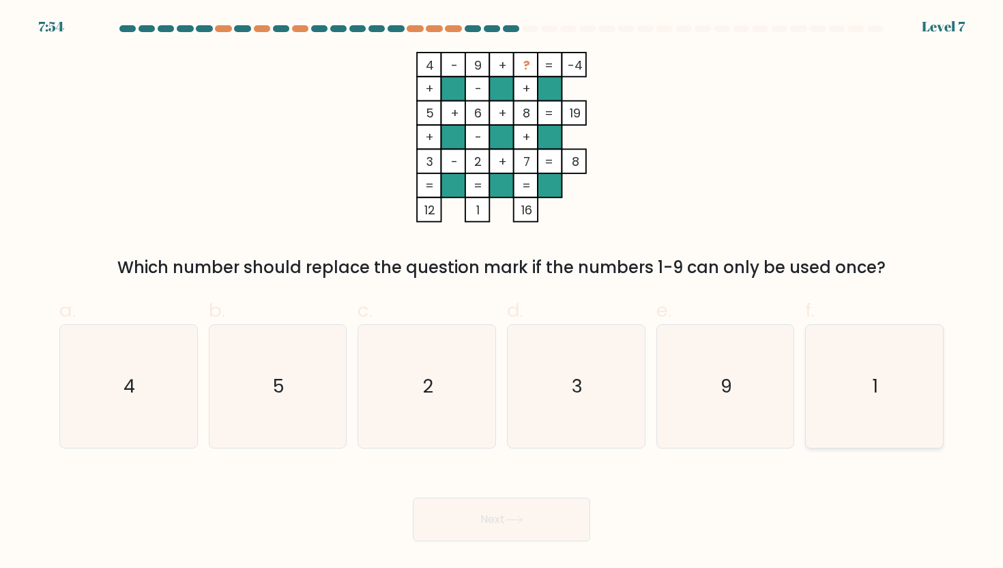
click at [863, 390] on icon "1" at bounding box center [874, 386] width 123 height 123
click at [502, 293] on input "f. 1" at bounding box center [502, 288] width 1 height 9
radio input "true"
click at [559, 508] on button "Next" at bounding box center [501, 519] width 177 height 44
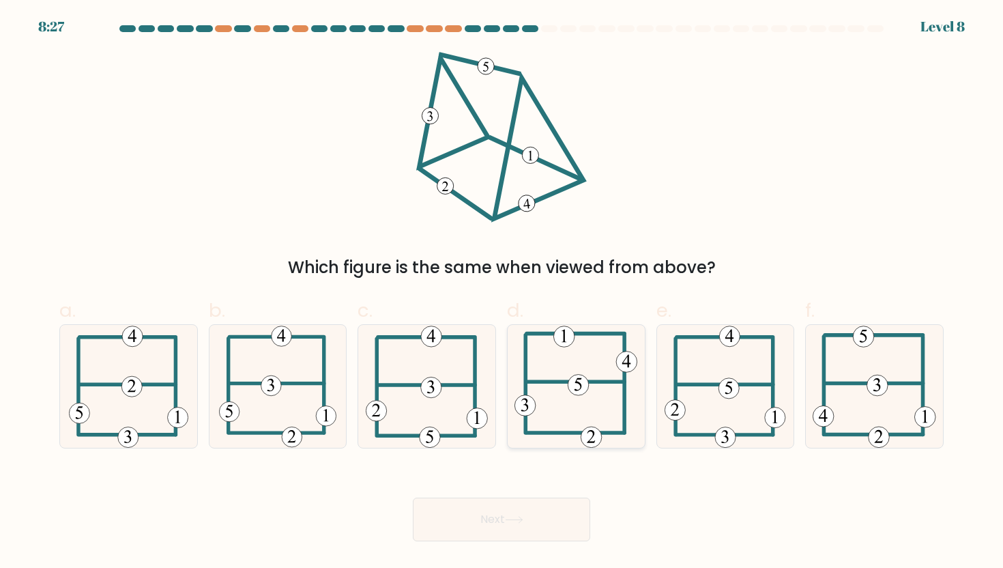
click at [581, 369] on icon at bounding box center [575, 386] width 123 height 123
click at [502, 293] on input "d." at bounding box center [502, 288] width 1 height 9
radio input "true"
click at [519, 525] on button "Next" at bounding box center [501, 519] width 177 height 44
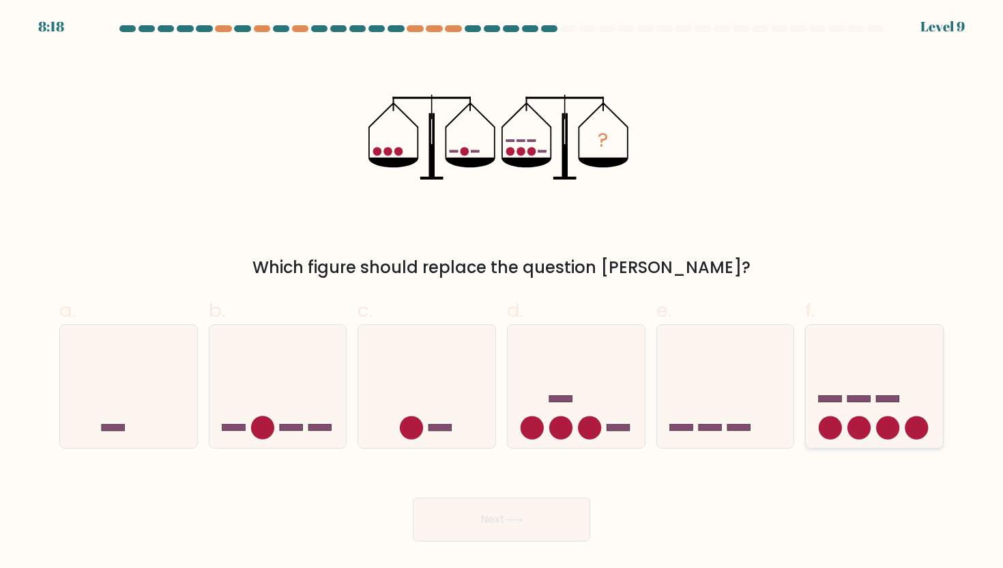
click at [842, 396] on icon at bounding box center [874, 386] width 137 height 113
click at [502, 293] on input "f." at bounding box center [502, 288] width 1 height 9
radio input "true"
click at [493, 519] on button "Next" at bounding box center [501, 519] width 177 height 44
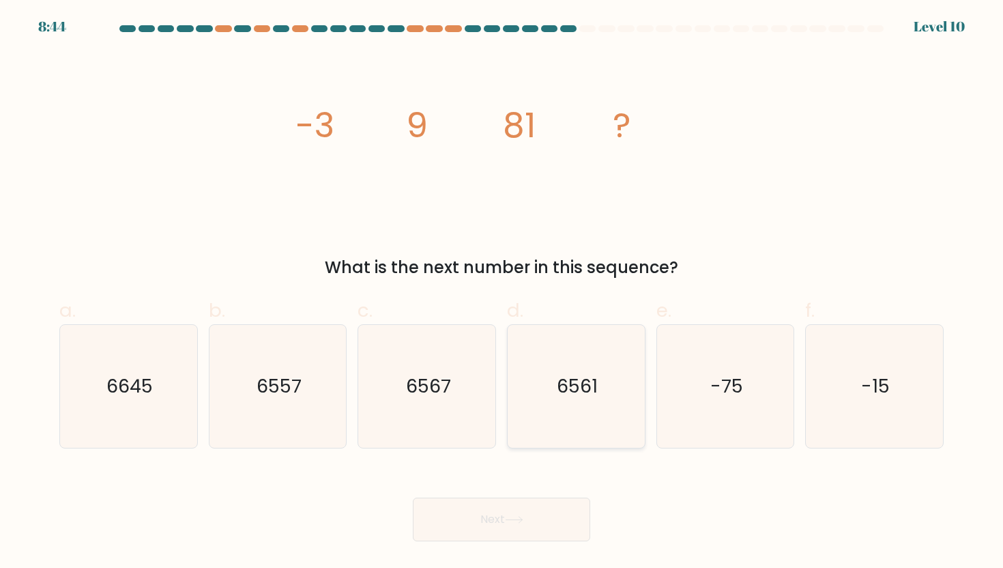
click at [602, 392] on icon "6561" at bounding box center [575, 386] width 123 height 123
click at [502, 293] on input "d. 6561" at bounding box center [502, 288] width 1 height 9
radio input "true"
click at [491, 536] on button "Next" at bounding box center [501, 519] width 177 height 44
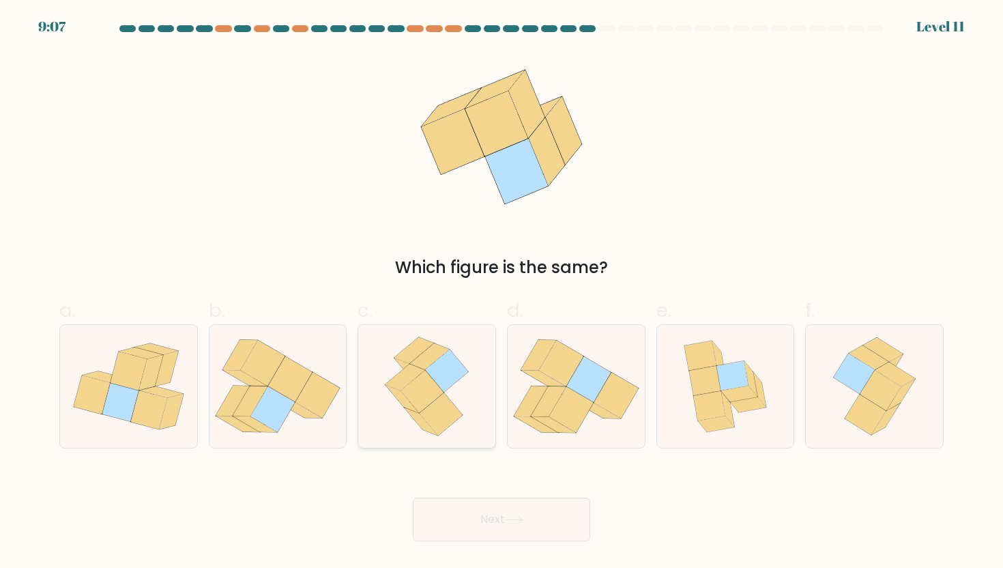
click at [435, 375] on icon at bounding box center [446, 370] width 43 height 42
click at [502, 293] on input "c." at bounding box center [502, 288] width 1 height 9
radio input "true"
click at [482, 532] on button "Next" at bounding box center [501, 519] width 177 height 44
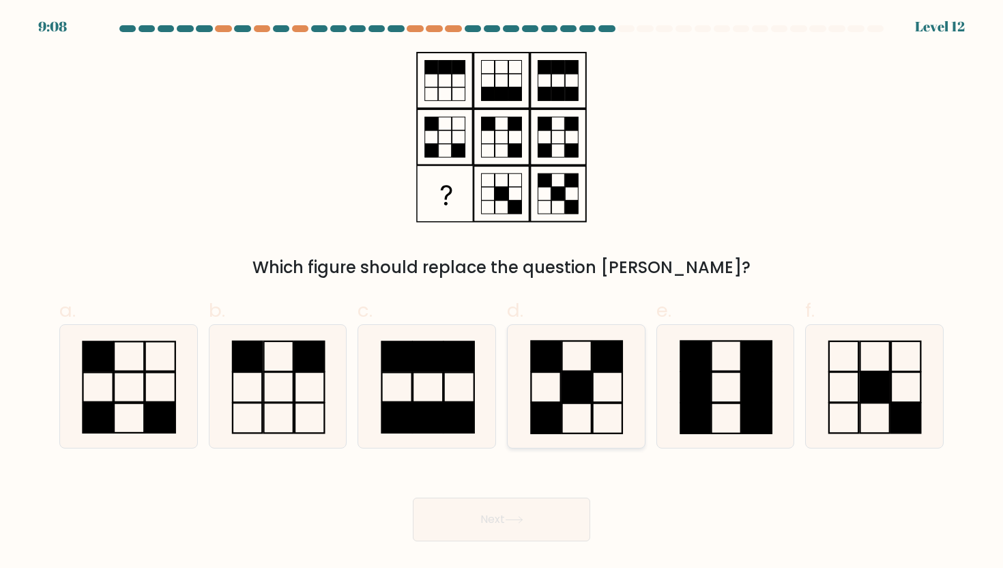
click at [560, 412] on rect at bounding box center [546, 418] width 29 height 30
click at [502, 293] on input "d." at bounding box center [502, 288] width 1 height 9
radio input "true"
click at [599, 405] on icon at bounding box center [575, 385] width 121 height 121
click at [502, 293] on input "d." at bounding box center [502, 288] width 1 height 9
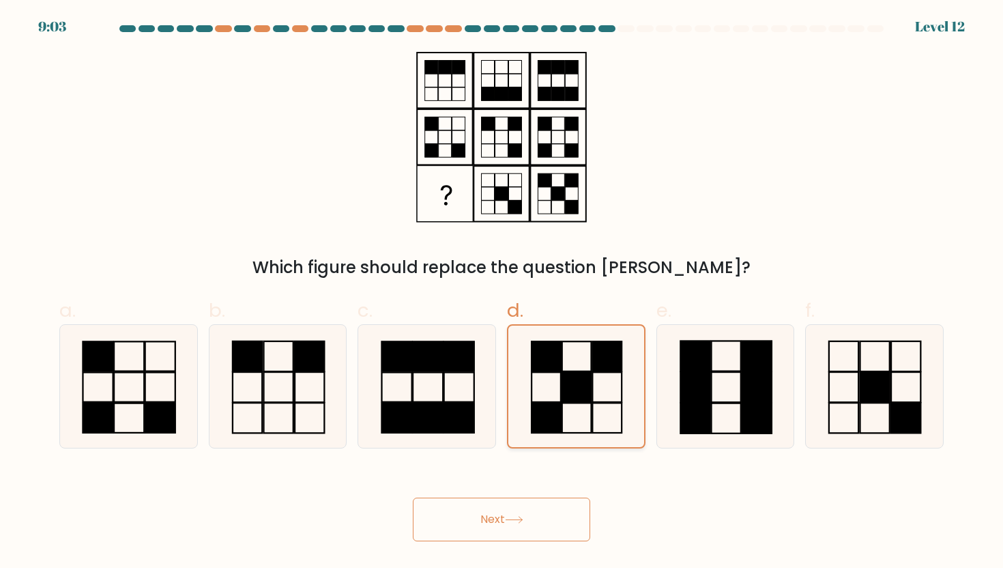
click at [599, 405] on icon at bounding box center [575, 385] width 121 height 121
click at [502, 293] on input "d." at bounding box center [502, 288] width 1 height 9
click at [498, 544] on body "9:02 Level 12" at bounding box center [501, 284] width 1003 height 568
click at [557, 508] on button "Next" at bounding box center [501, 519] width 177 height 44
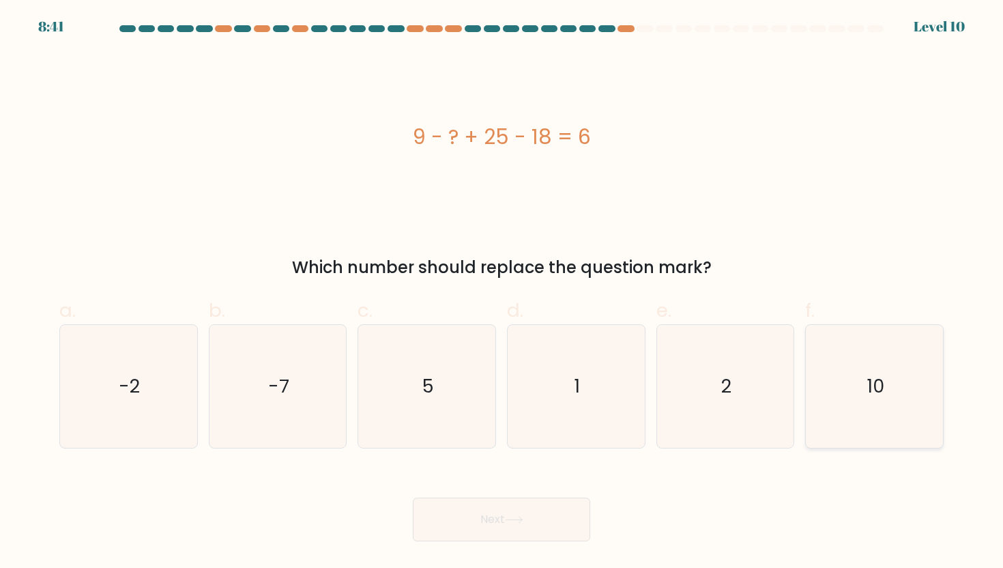
click at [895, 419] on icon "10" at bounding box center [874, 386] width 123 height 123
click at [502, 293] on input "f. 10" at bounding box center [502, 288] width 1 height 9
radio input "true"
click at [480, 511] on button "Next" at bounding box center [501, 519] width 177 height 44
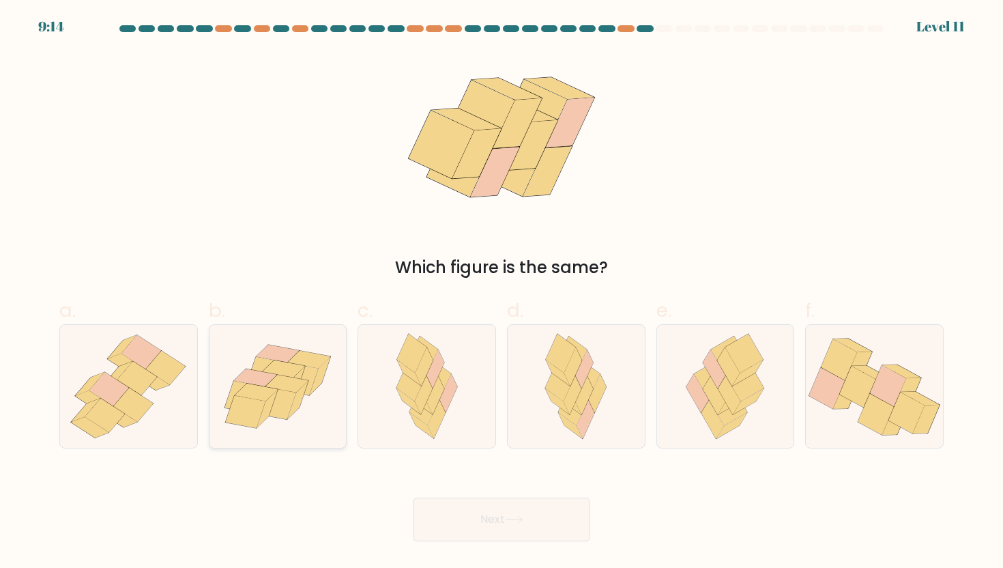
click at [300, 396] on icon at bounding box center [297, 400] width 20 height 38
click at [502, 293] on input "b." at bounding box center [502, 288] width 1 height 9
radio input "true"
click at [473, 524] on button "Next" at bounding box center [501, 519] width 177 height 44
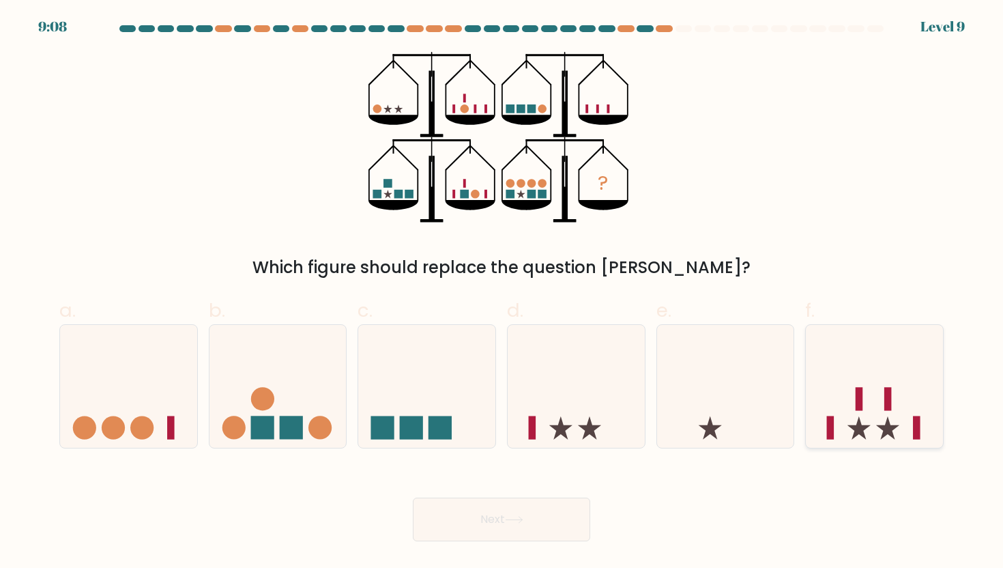
click at [874, 404] on icon at bounding box center [874, 386] width 137 height 113
click at [502, 293] on input "f." at bounding box center [502, 288] width 1 height 9
radio input "true"
click at [529, 517] on button "Next" at bounding box center [501, 519] width 177 height 44
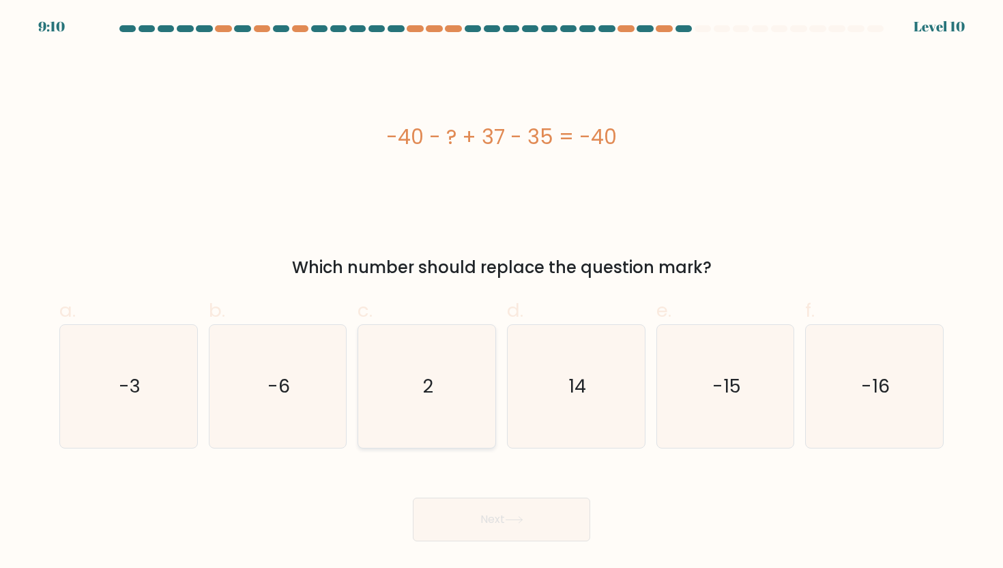
click at [455, 426] on icon "2" at bounding box center [427, 386] width 123 height 123
click at [502, 293] on input "c. 2" at bounding box center [502, 288] width 1 height 9
radio input "true"
click at [495, 518] on button "Next" at bounding box center [501, 519] width 177 height 44
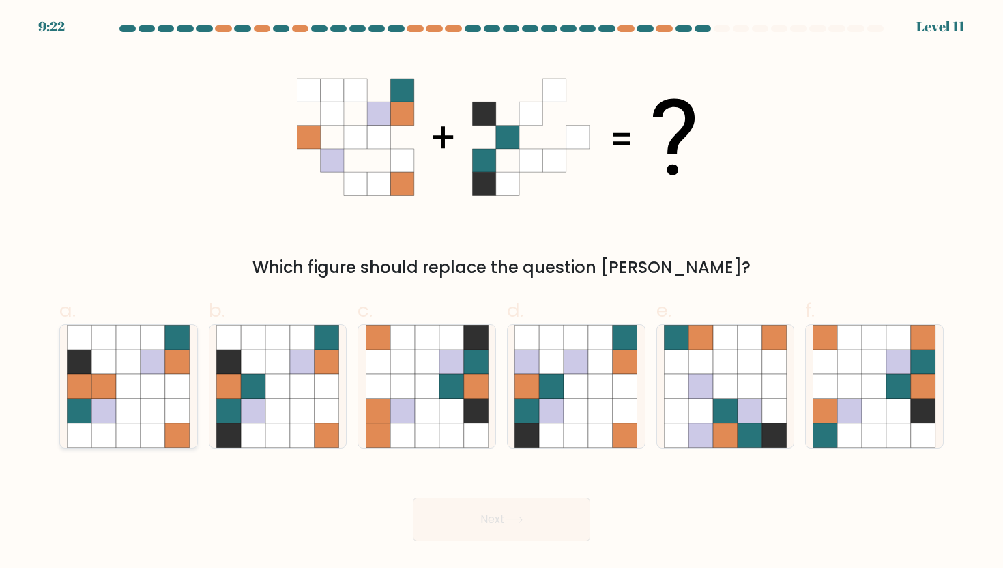
click at [97, 379] on icon at bounding box center [103, 386] width 25 height 25
click at [502, 293] on input "a." at bounding box center [502, 288] width 1 height 9
radio input "true"
click at [487, 523] on button "Next" at bounding box center [501, 519] width 177 height 44
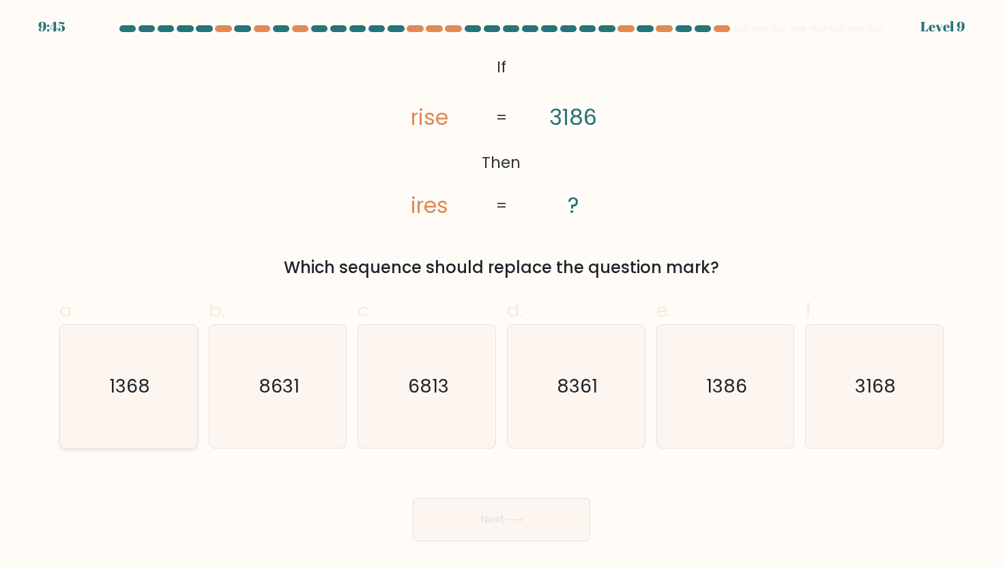
click at [162, 404] on icon "1368" at bounding box center [128, 386] width 123 height 123
click at [502, 293] on input "a. 1368" at bounding box center [502, 288] width 1 height 9
radio input "true"
click at [472, 525] on button "Next" at bounding box center [501, 519] width 177 height 44
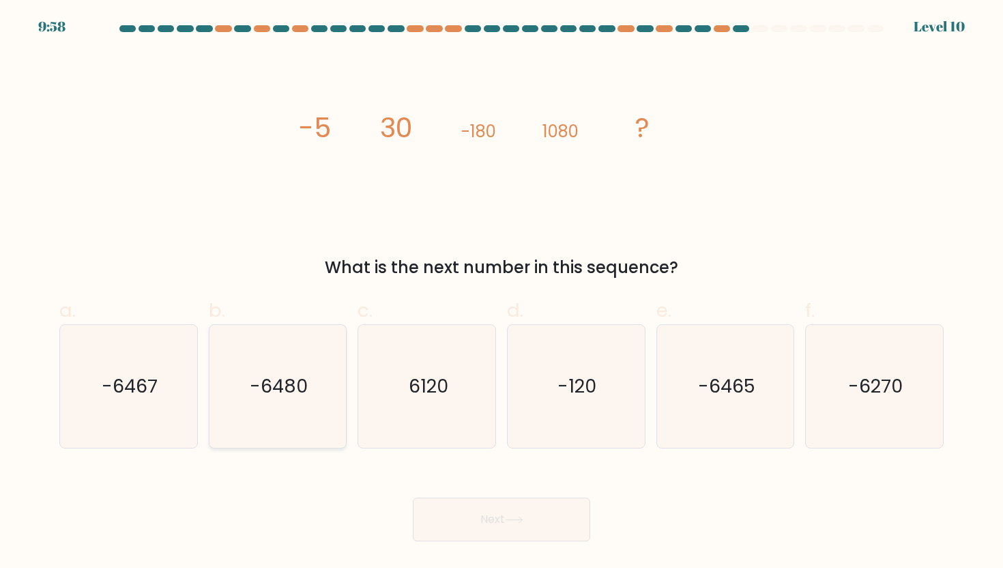
click at [315, 435] on icon "-6480" at bounding box center [277, 386] width 123 height 123
click at [502, 293] on input "b. -6480" at bounding box center [502, 288] width 1 height 9
radio input "true"
click at [510, 509] on button "Next" at bounding box center [501, 519] width 177 height 44
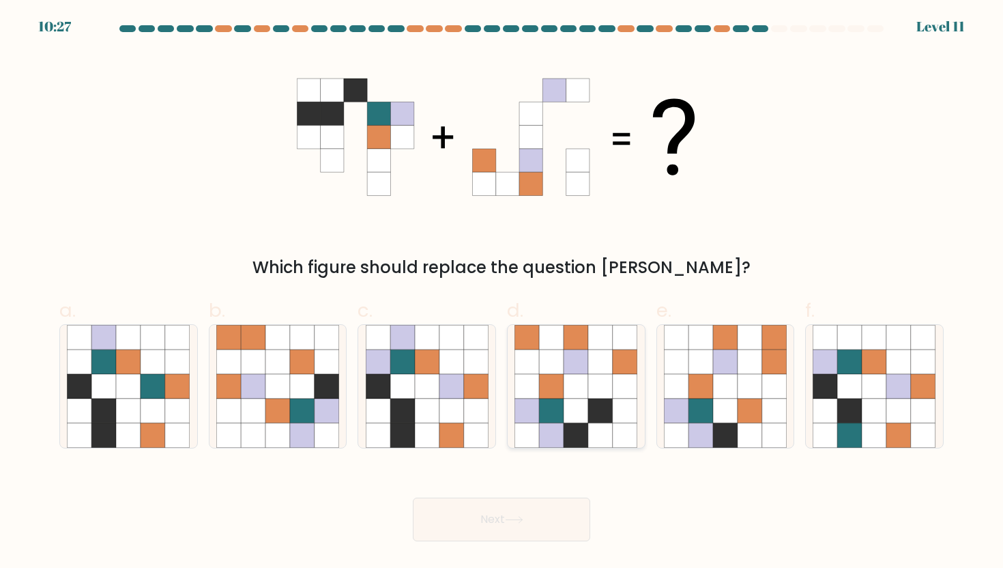
click at [578, 409] on icon at bounding box center [576, 410] width 25 height 25
click at [502, 293] on input "d." at bounding box center [502, 288] width 1 height 9
radio input "true"
click at [523, 537] on button "Next" at bounding box center [501, 519] width 177 height 44
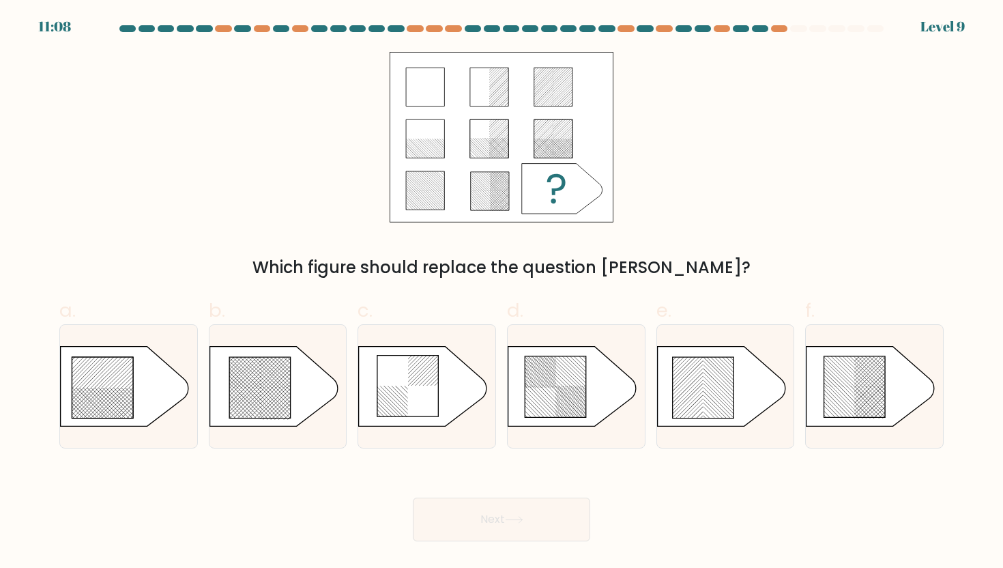
click at [521, 529] on button "Next" at bounding box center [501, 519] width 177 height 44
click at [731, 220] on div "Which figure should replace the question mark?" at bounding box center [501, 166] width 901 height 228
click at [297, 401] on icon at bounding box center [273, 386] width 128 height 80
click at [502, 293] on input "b." at bounding box center [502, 288] width 1 height 9
radio input "true"
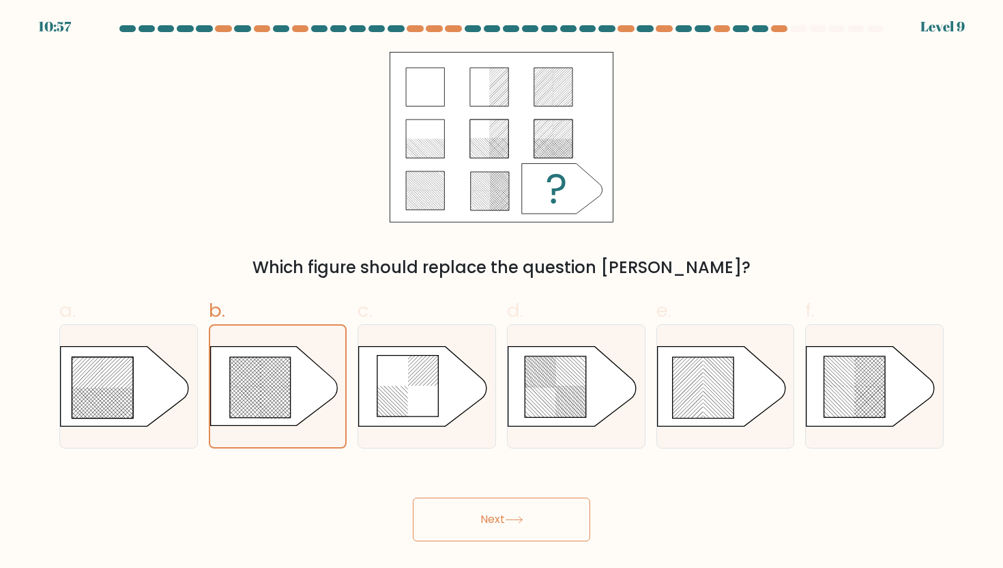
click at [515, 525] on button "Next" at bounding box center [501, 519] width 177 height 44
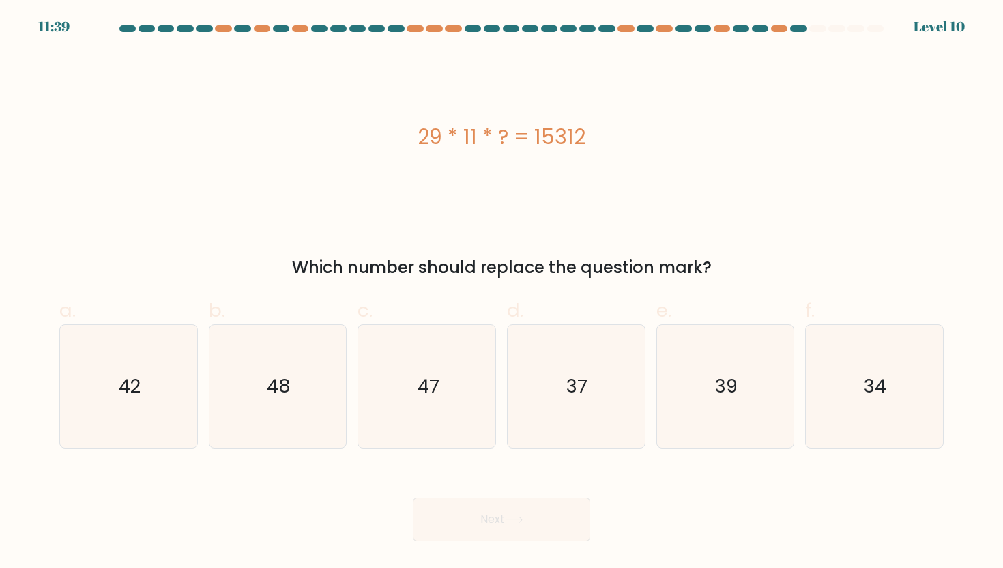
drag, startPoint x: 515, startPoint y: 525, endPoint x: 519, endPoint y: 517, distance: 8.9
click at [882, 408] on icon "34" at bounding box center [874, 386] width 123 height 123
click at [502, 293] on input "f. 34" at bounding box center [502, 288] width 1 height 9
radio input "true"
click at [548, 525] on button "Next" at bounding box center [501, 519] width 177 height 44
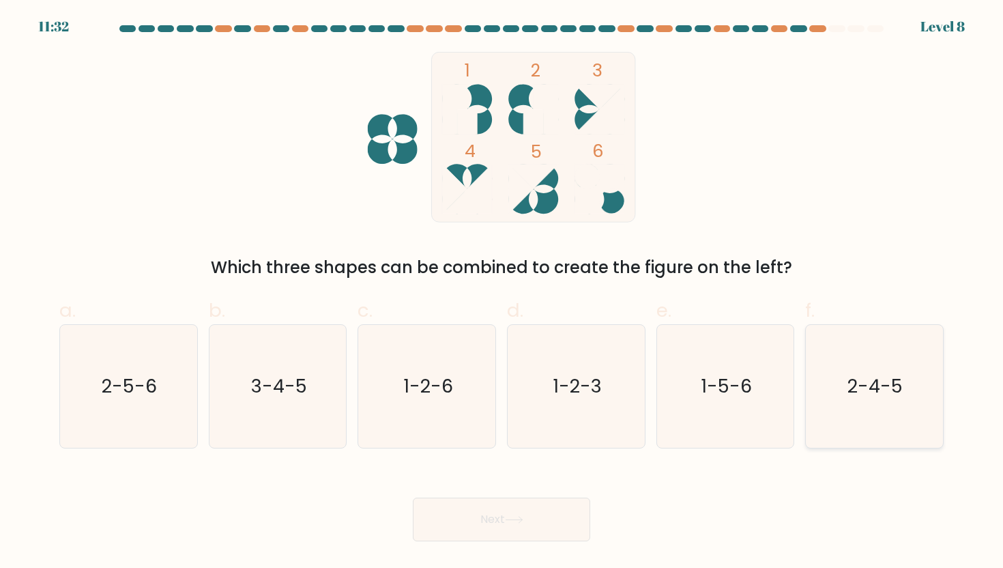
click at [919, 411] on icon "2-4-5" at bounding box center [874, 386] width 123 height 123
click at [502, 293] on input "f. 2-4-5" at bounding box center [502, 288] width 1 height 9
radio input "true"
click at [492, 513] on button "Next" at bounding box center [501, 519] width 177 height 44
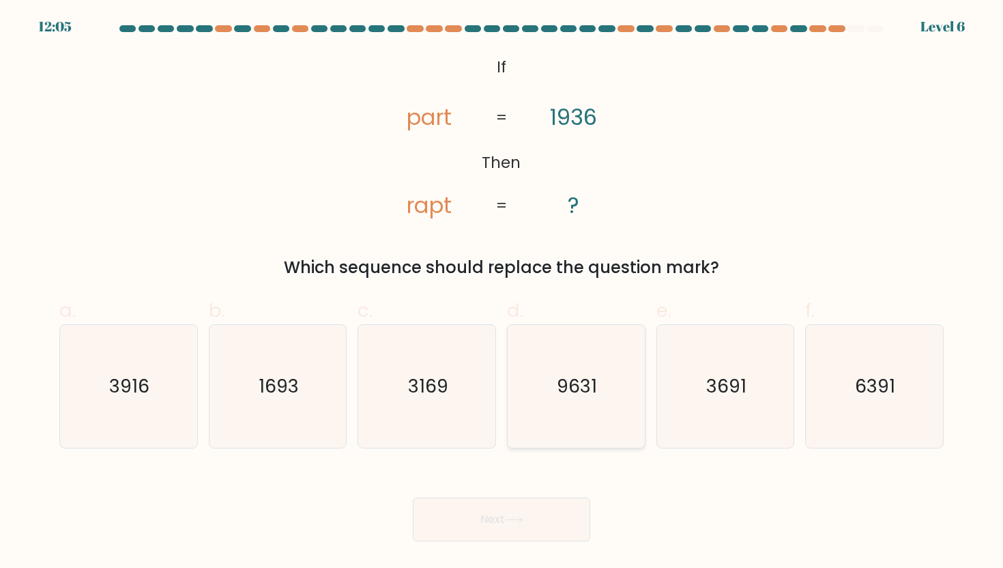
click at [532, 405] on icon "9631" at bounding box center [575, 386] width 123 height 123
click at [502, 293] on input "d. 9631" at bounding box center [502, 288] width 1 height 9
radio input "true"
click at [522, 535] on button "Next" at bounding box center [501, 519] width 177 height 44
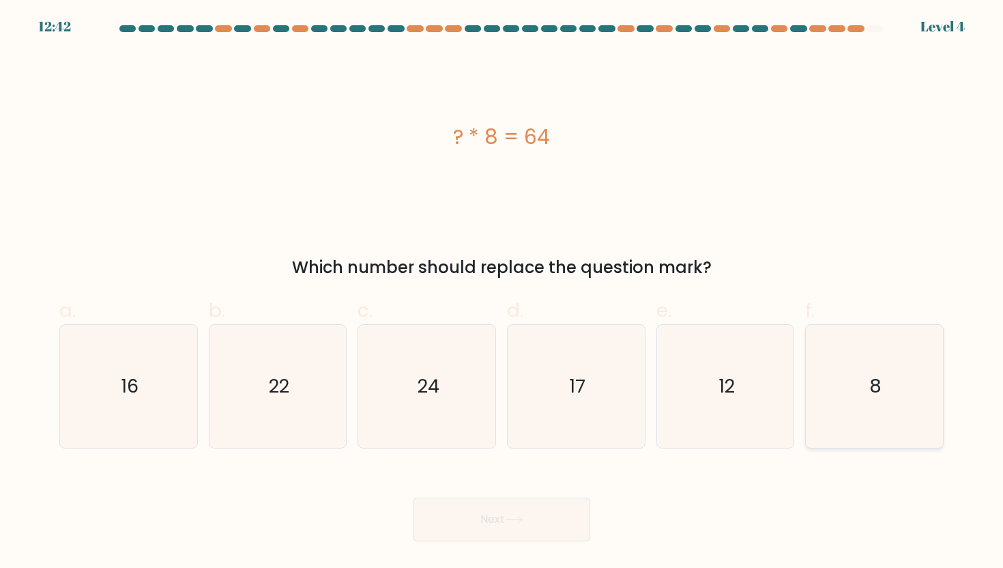
click at [884, 393] on icon "8" at bounding box center [874, 386] width 123 height 123
click at [502, 293] on input "f. 8" at bounding box center [502, 288] width 1 height 9
radio input "true"
click at [529, 517] on button "Next" at bounding box center [501, 519] width 177 height 44
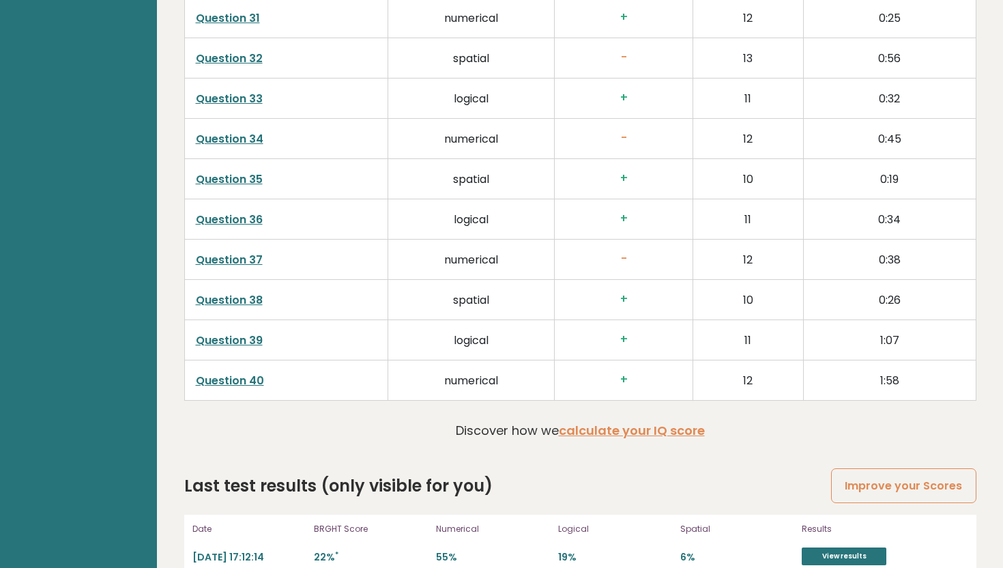
scroll to position [3464, 0]
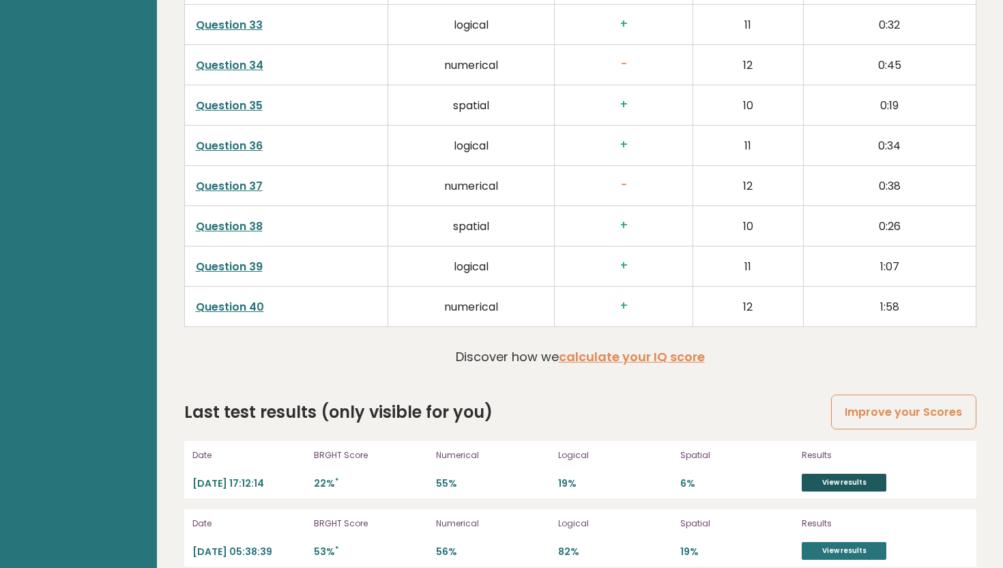
click at [821, 474] on link "View results" at bounding box center [844, 483] width 85 height 18
click at [856, 542] on link "View results" at bounding box center [844, 551] width 85 height 18
click at [828, 474] on link "View results" at bounding box center [844, 483] width 85 height 18
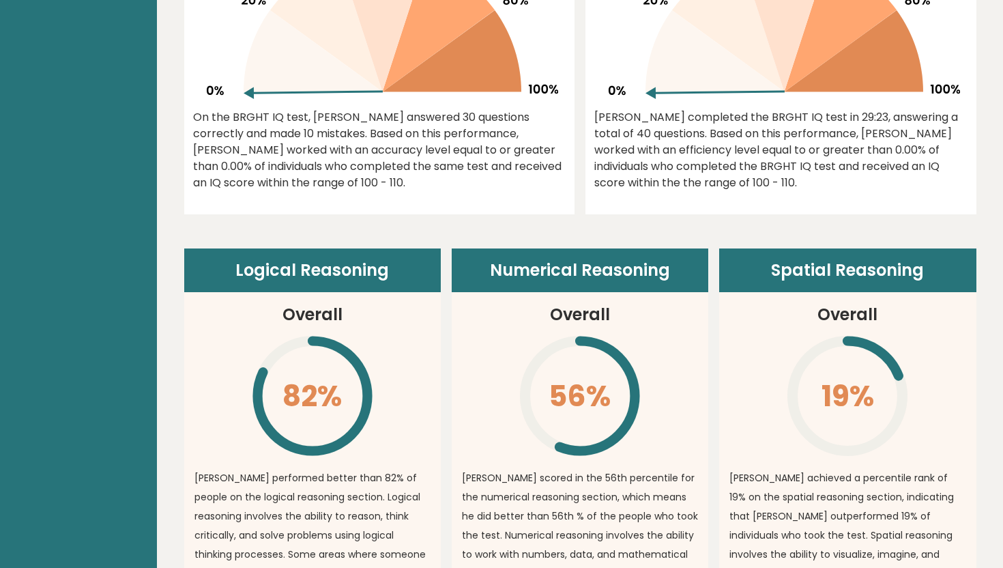
scroll to position [0, 0]
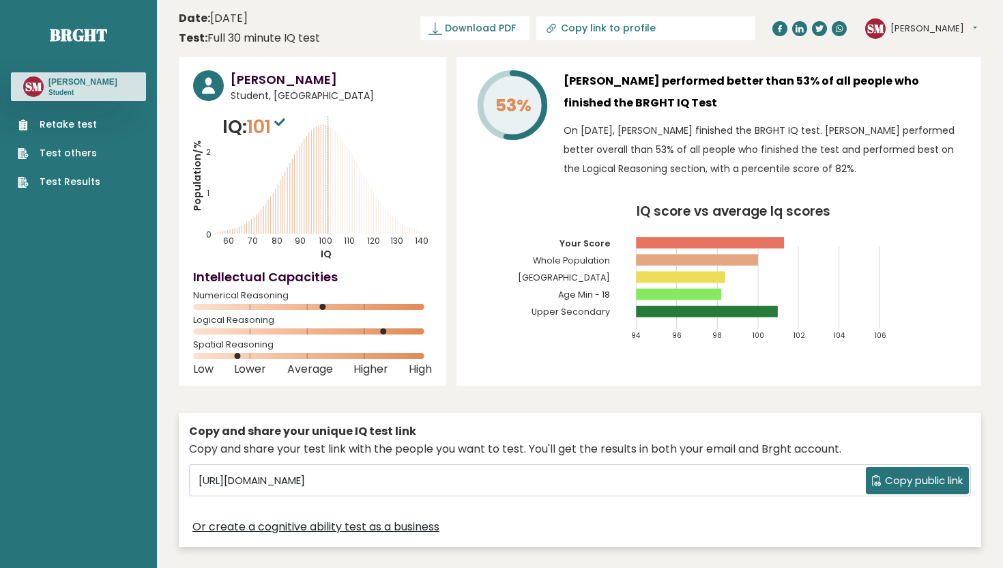
drag, startPoint x: 1002, startPoint y: 146, endPoint x: 1002, endPoint y: -85, distance: 230.6
click at [707, 276] on rect at bounding box center [680, 278] width 89 height 12
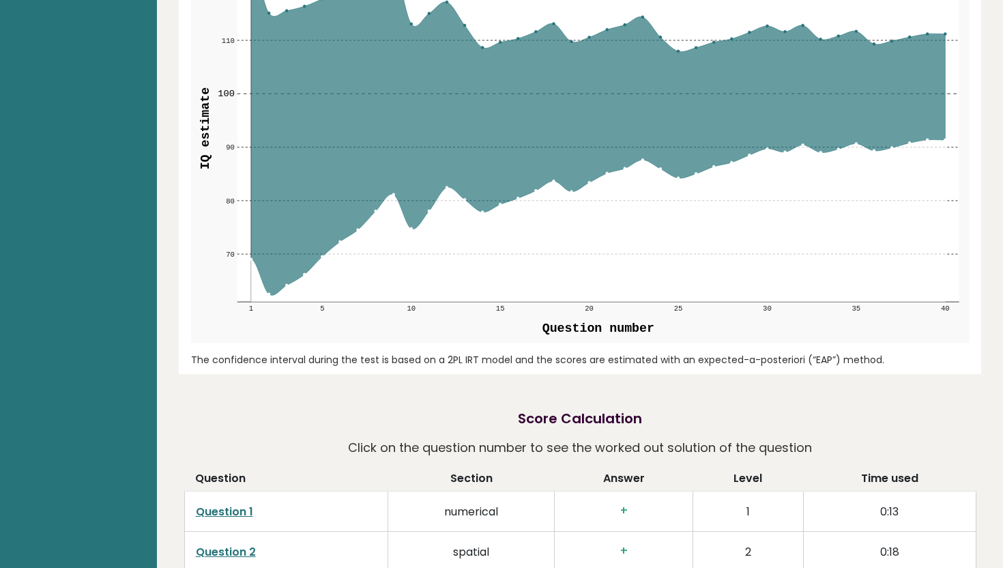
click at [1002, 274] on html "Brght SM Siddhartha Manandhar Student Retake test Test others Test Results Date…" at bounding box center [501, 336] width 1003 height 4051
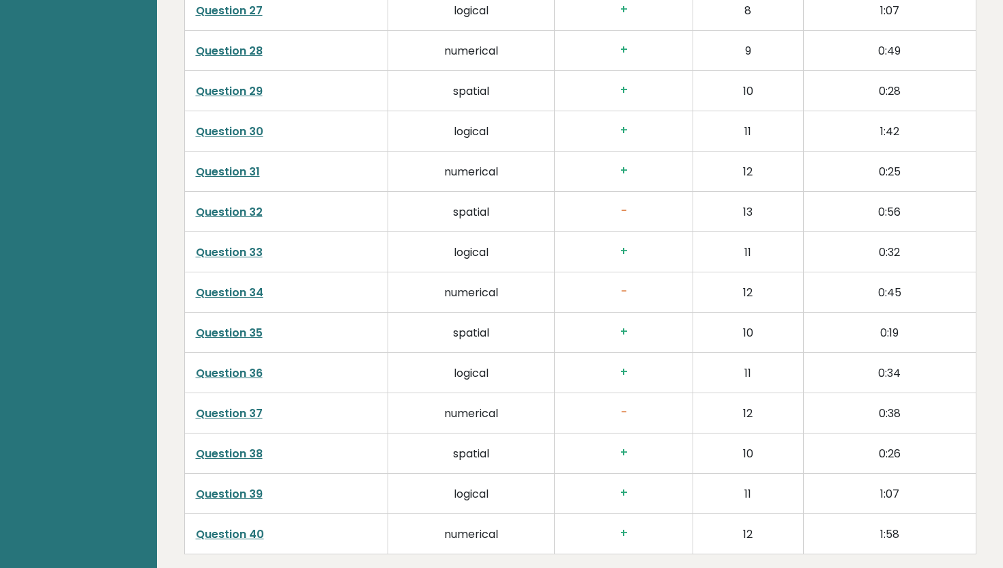
scroll to position [3464, 0]
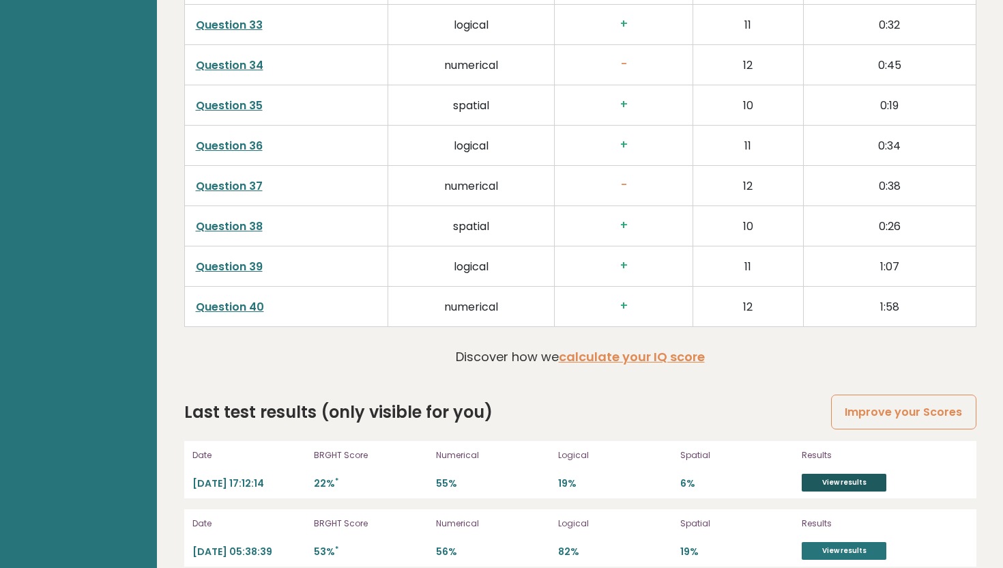
click at [853, 474] on link "View results" at bounding box center [844, 483] width 85 height 18
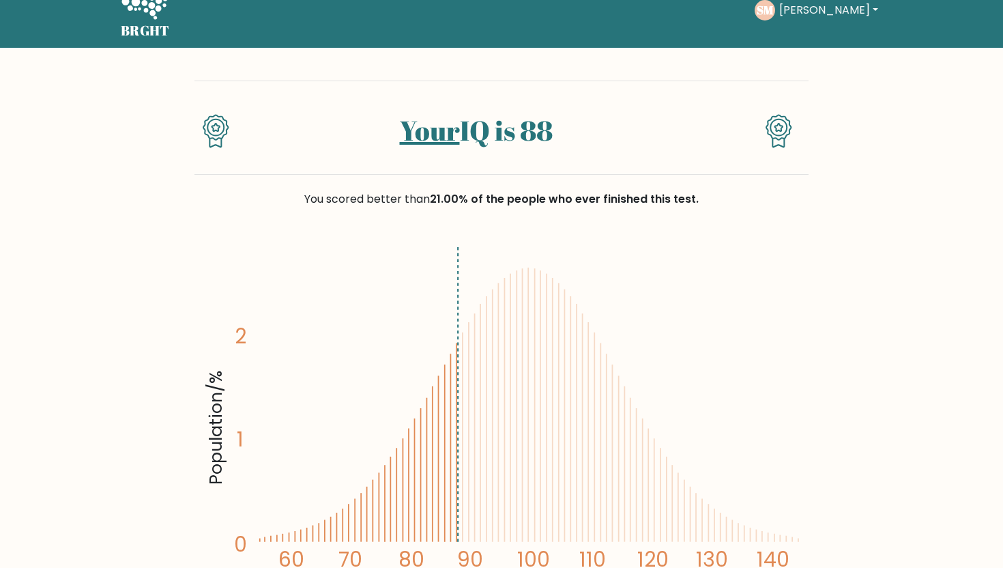
scroll to position [581, 0]
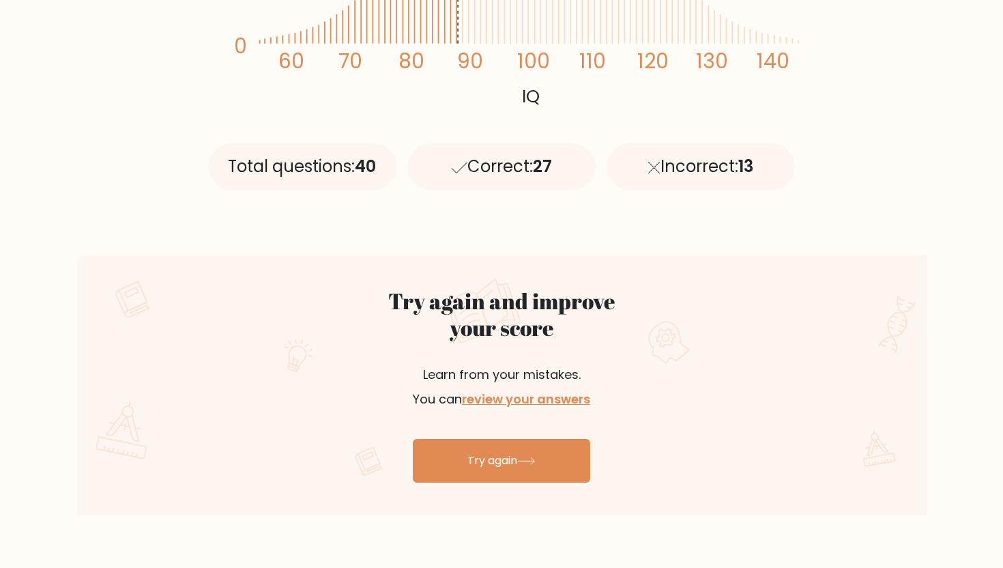
scroll to position [535, 0]
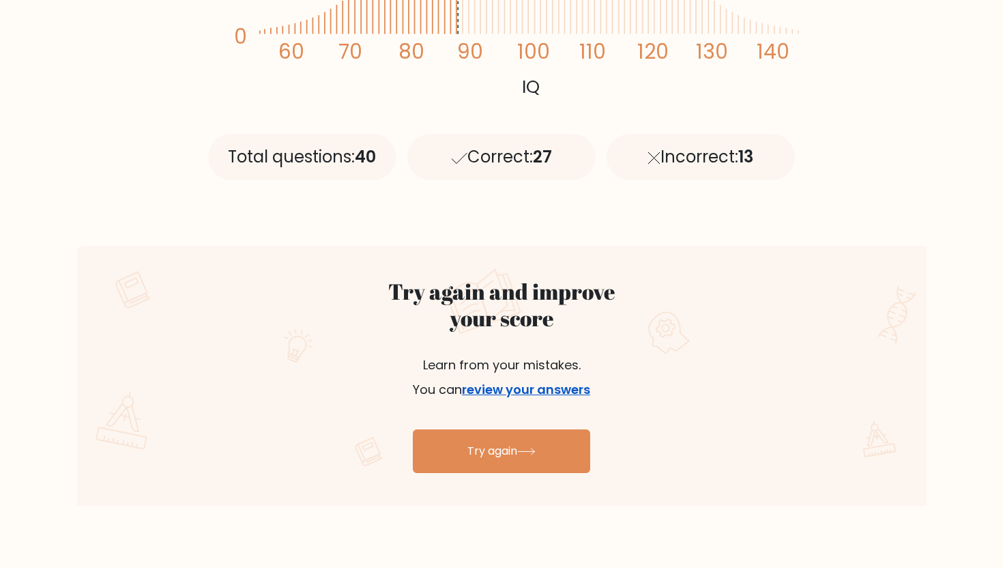
click at [535, 383] on link "review your answers" at bounding box center [526, 389] width 128 height 17
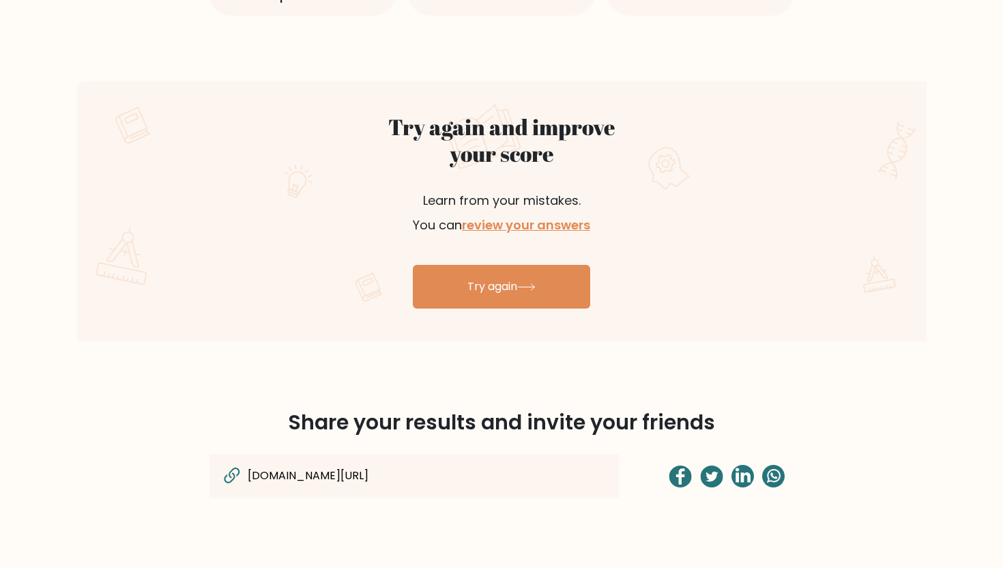
scroll to position [0, 0]
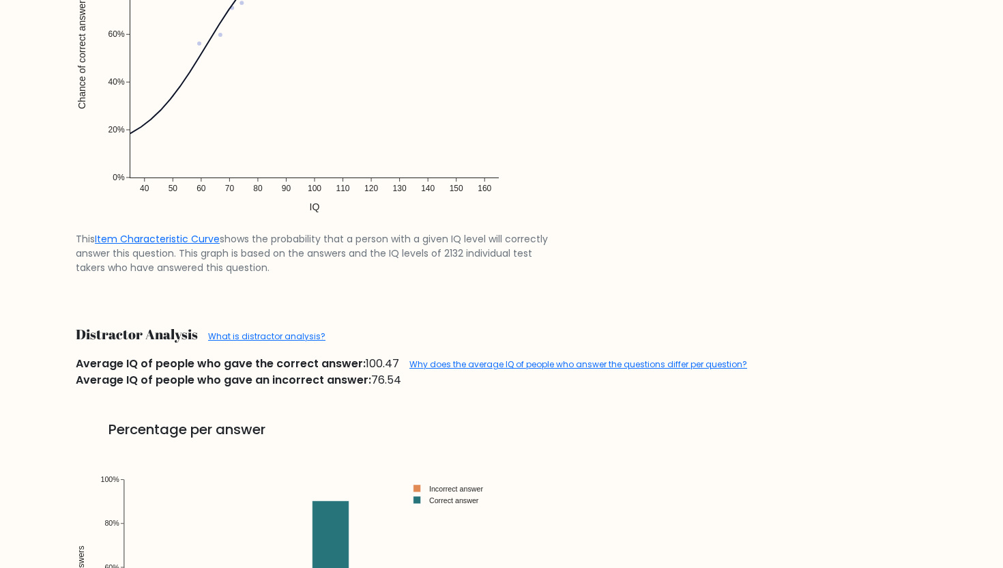
click at [1002, 334] on html "BRGHT BRGHT Take the test [PERSON_NAME][GEOGRAPHIC_DATA] Dashboard Profile Sett…" at bounding box center [501, 73] width 1003 height 2909
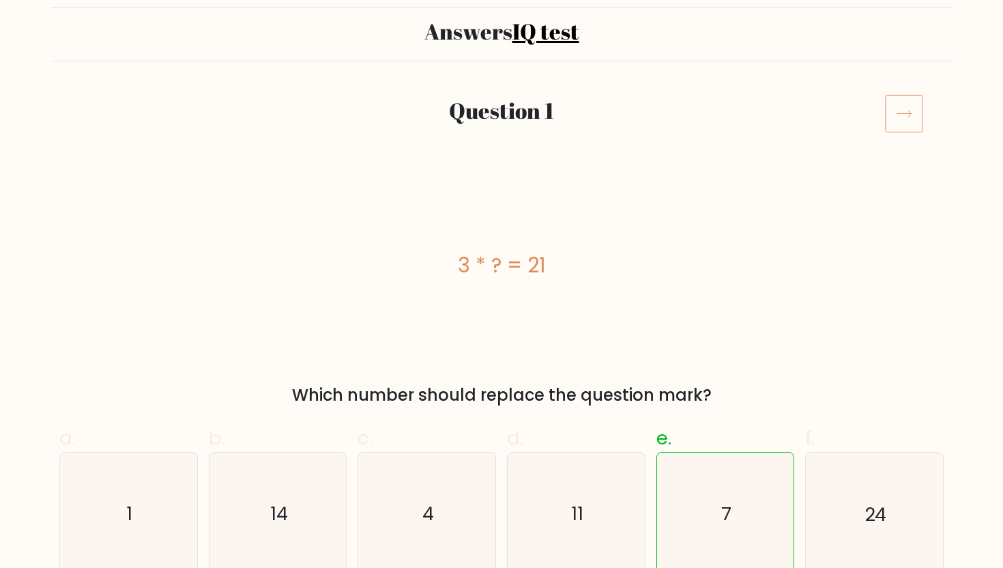
scroll to position [0, 0]
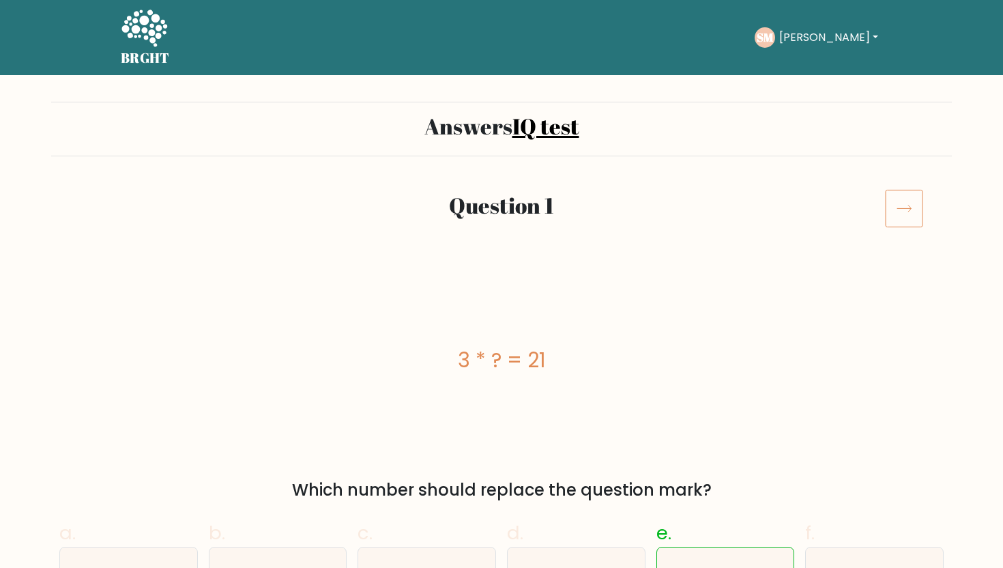
drag, startPoint x: 998, startPoint y: 216, endPoint x: 1001, endPoint y: 3, distance: 212.9
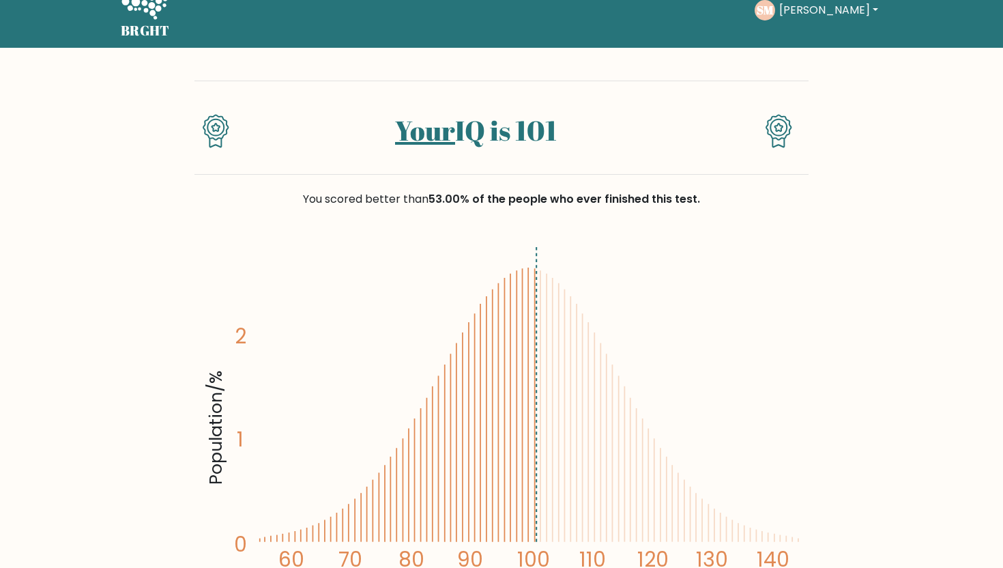
scroll to position [581, 0]
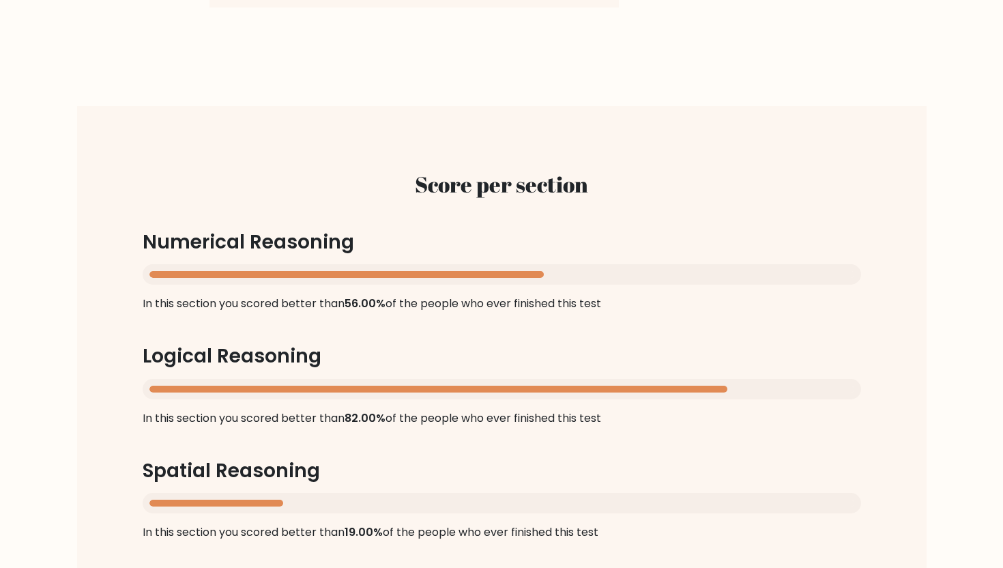
scroll to position [1744, 0]
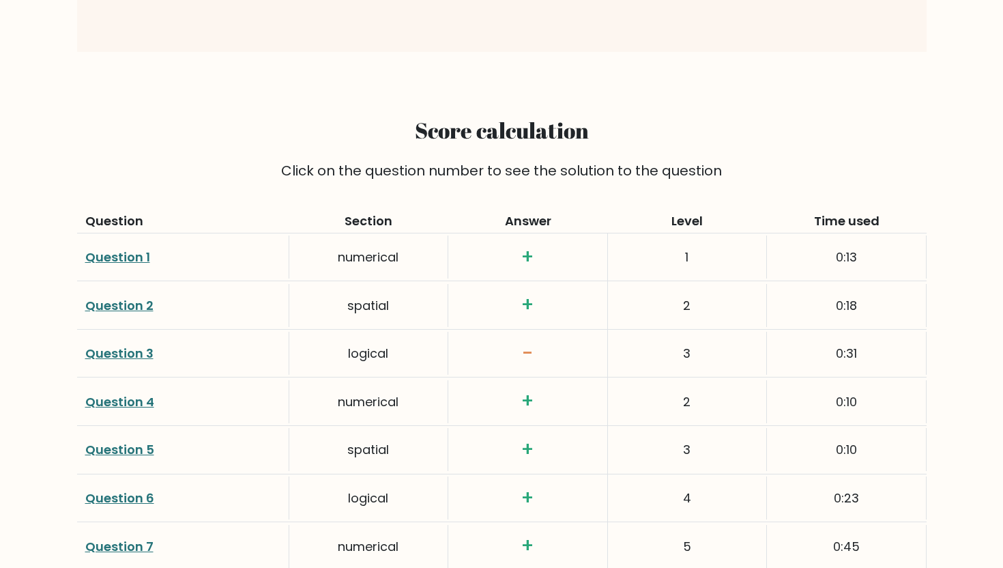
click at [1002, 276] on html "BRGHT BRGHT Take the test [PERSON_NAME][GEOGRAPHIC_DATA] Dashboard Profile Sett…" at bounding box center [501, 314] width 1003 height 4116
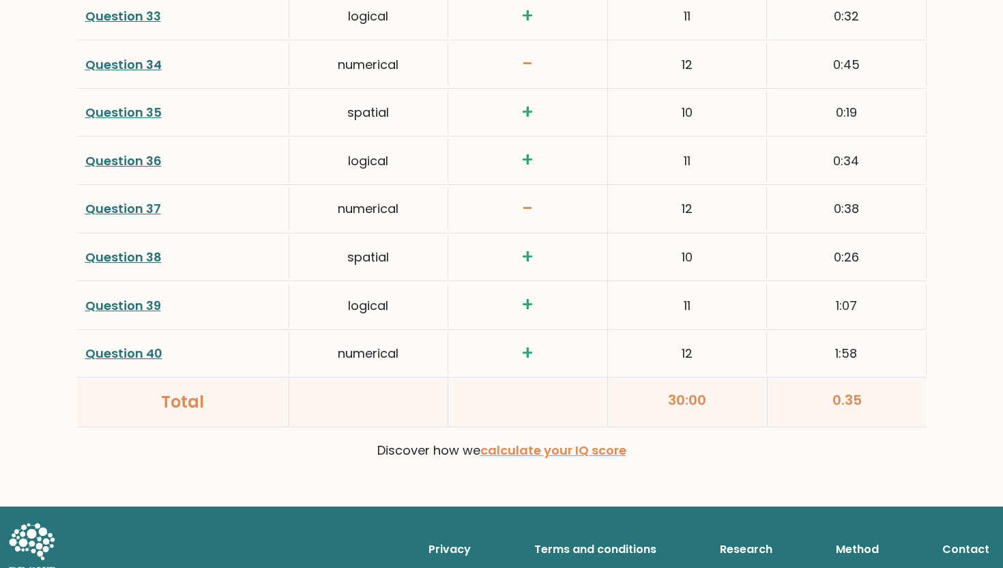
scroll to position [3548, 0]
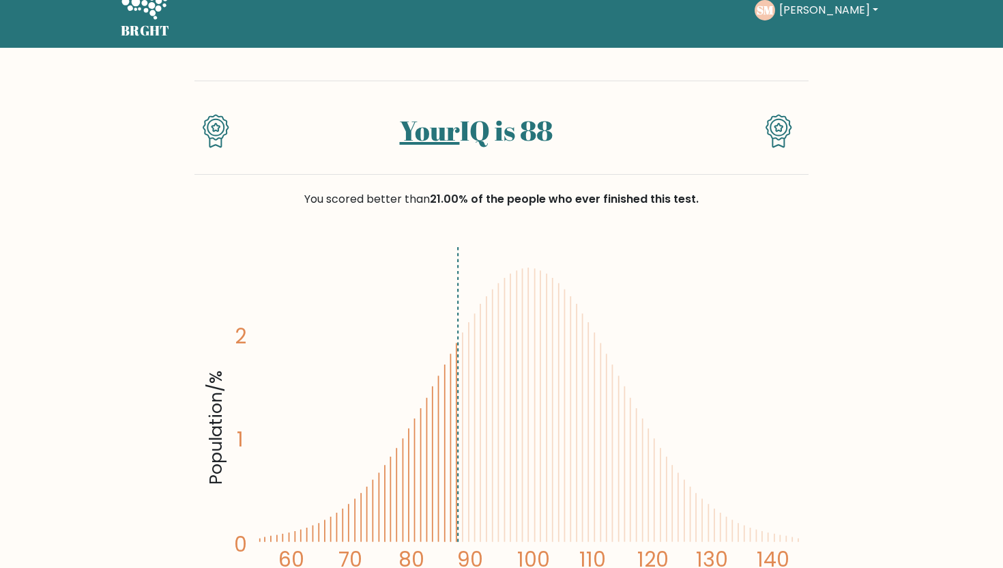
scroll to position [581, 0]
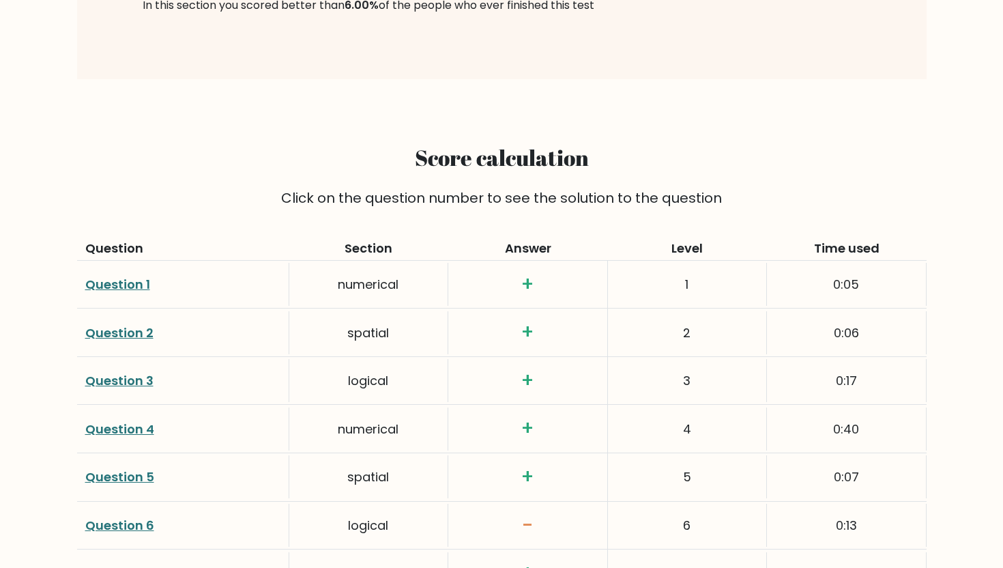
click at [1002, 411] on html "BRGHT BRGHT Take the test [PERSON_NAME][GEOGRAPHIC_DATA] Dashboard Profile Sett…" at bounding box center [501, 341] width 1003 height 4116
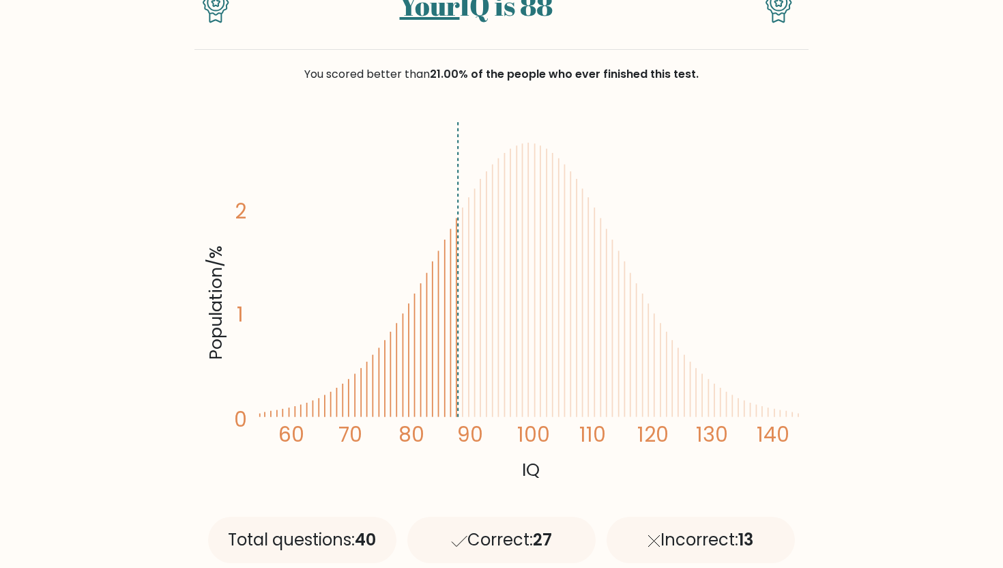
scroll to position [108, 0]
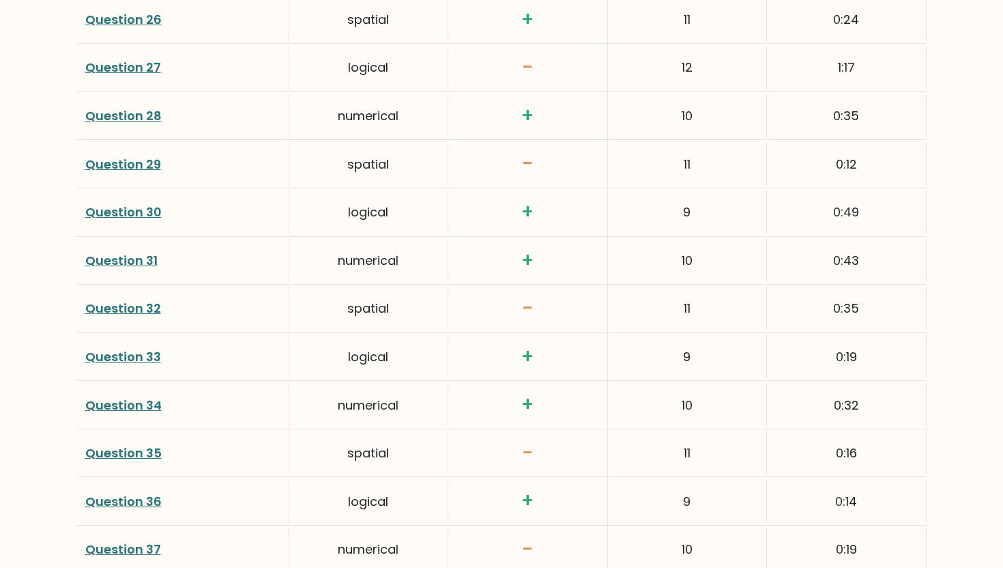
scroll to position [3548, 0]
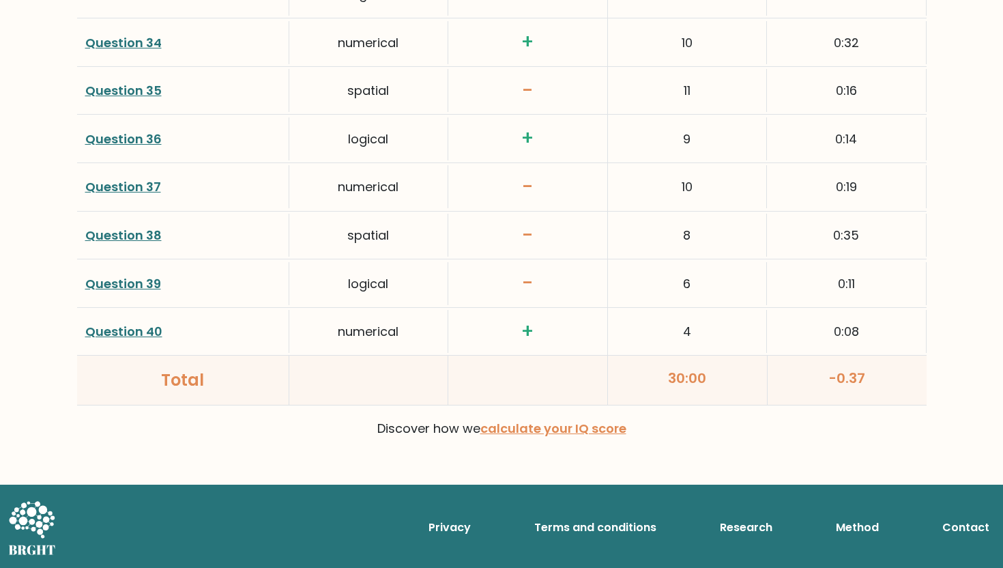
drag, startPoint x: 1002, startPoint y: 218, endPoint x: 1002, endPoint y: 567, distance: 349.4
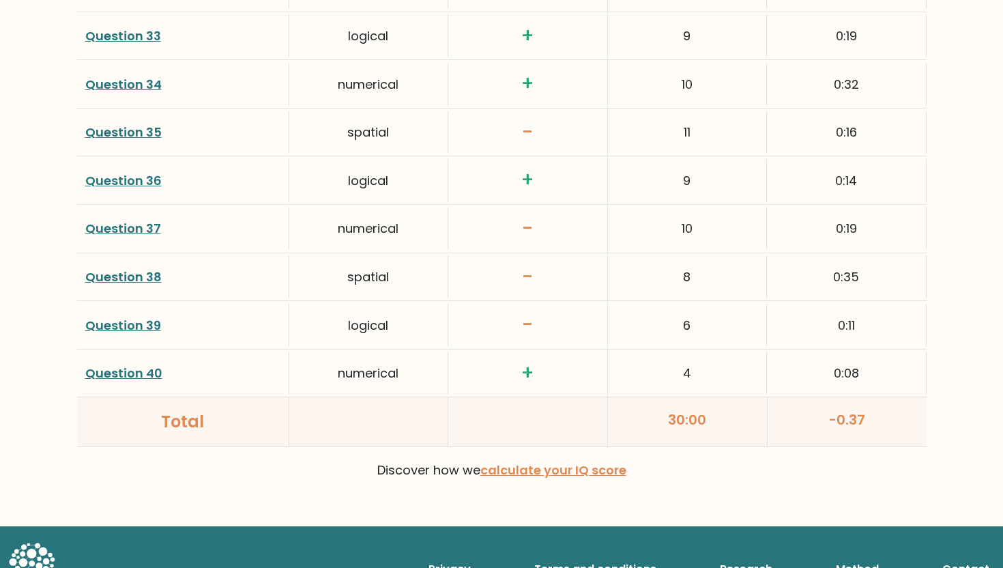
scroll to position [0, 0]
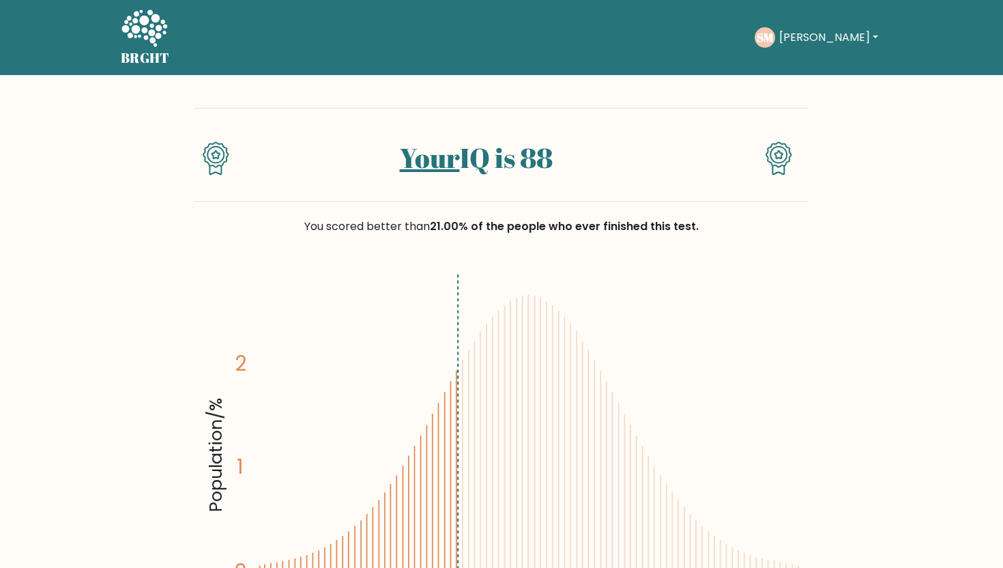
drag, startPoint x: 1002, startPoint y: 511, endPoint x: 1002, endPoint y: -78, distance: 589.5
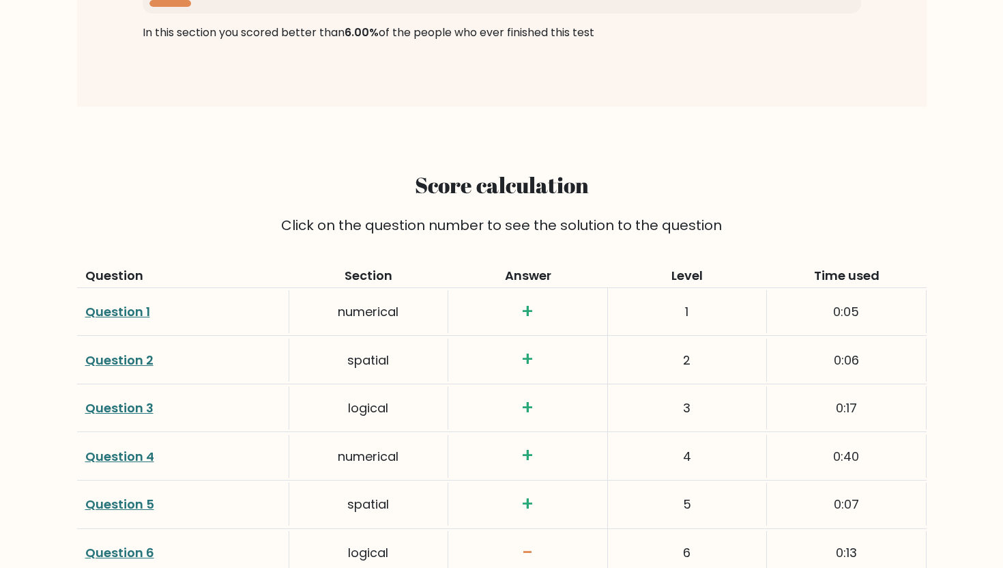
click at [1002, 371] on html "BRGHT BRGHT Take the test [PERSON_NAME][GEOGRAPHIC_DATA] Dashboard Profile Sett…" at bounding box center [501, 369] width 1003 height 4116
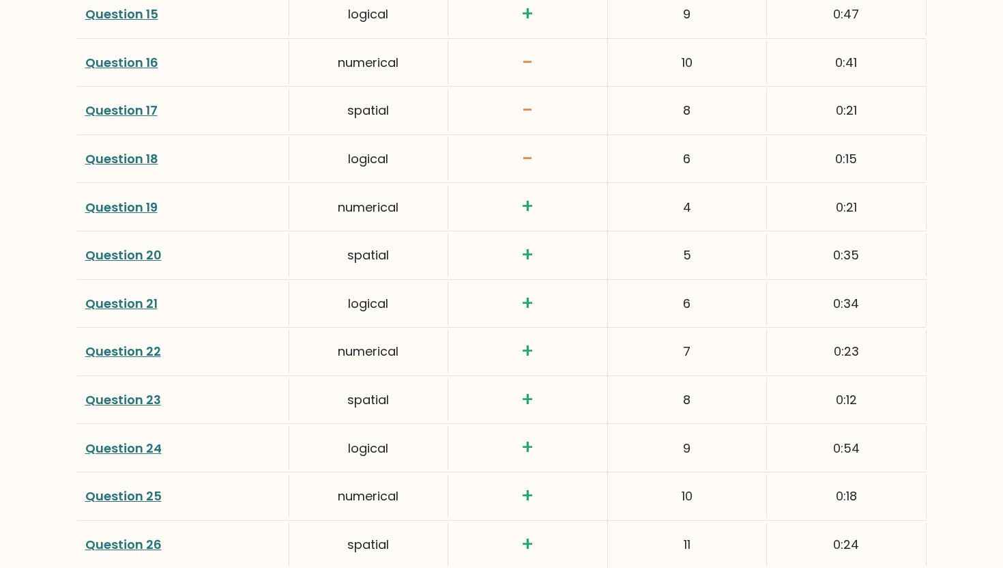
drag, startPoint x: 1002, startPoint y: 371, endPoint x: 1002, endPoint y: 440, distance: 69.6
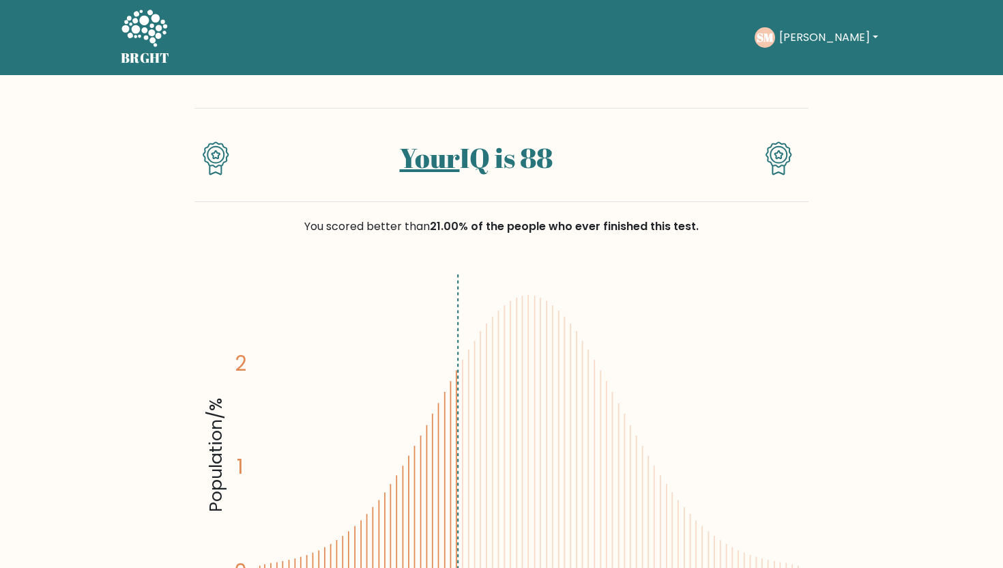
drag, startPoint x: 1002, startPoint y: 440, endPoint x: 1002, endPoint y: -83, distance: 523.4
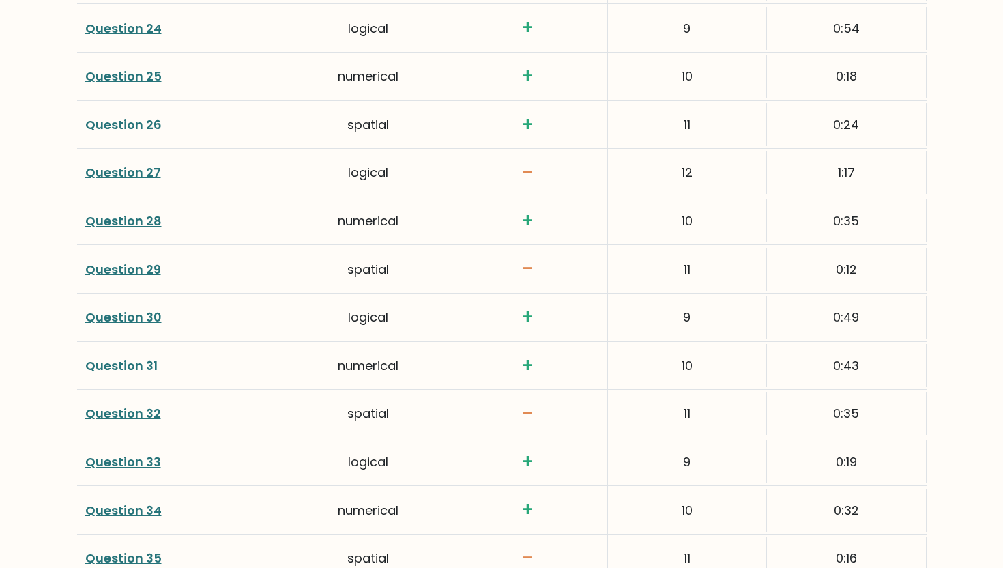
scroll to position [3214, 0]
